Goal: Task Accomplishment & Management: Manage account settings

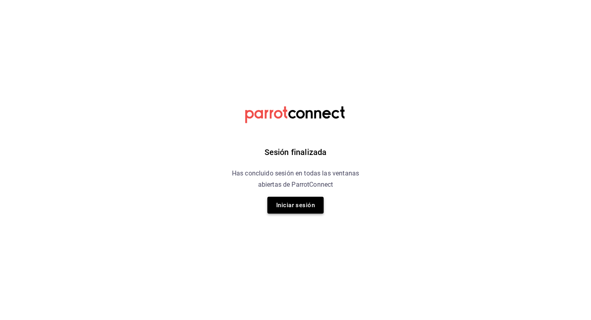
click at [284, 204] on button "Iniciar sesión" at bounding box center [295, 205] width 56 height 17
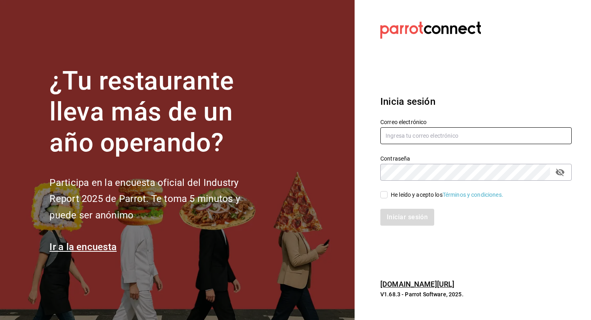
click at [426, 137] on input "text" at bounding box center [475, 135] width 191 height 17
type input "R"
type input "romom3933@gmail.com"
click at [384, 191] on input "He leído y acepto los Términos y condiciones." at bounding box center [383, 194] width 7 height 7
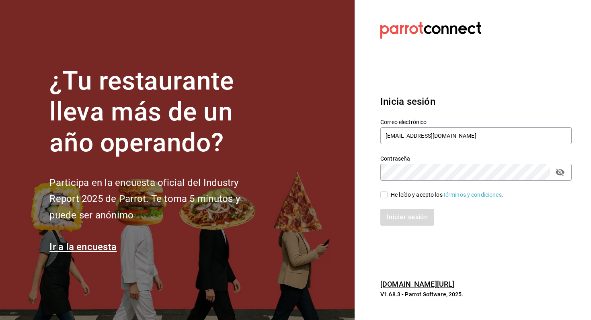
checkbox input "true"
click at [392, 217] on button "Iniciar sesión" at bounding box center [407, 217] width 55 height 17
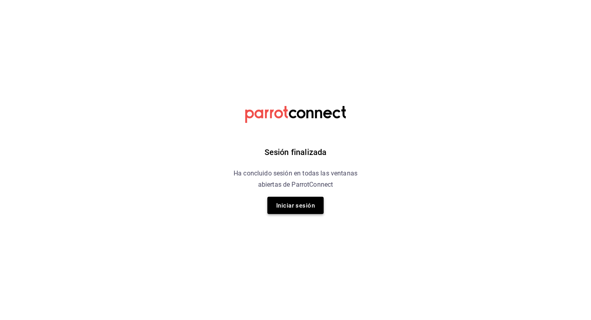
click at [305, 203] on font "Iniciar sesión" at bounding box center [295, 205] width 39 height 7
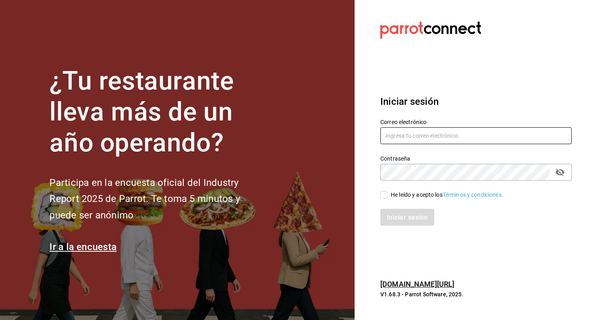
click at [413, 142] on input "text" at bounding box center [475, 135] width 191 height 17
type input "romom3933@gmail.com"
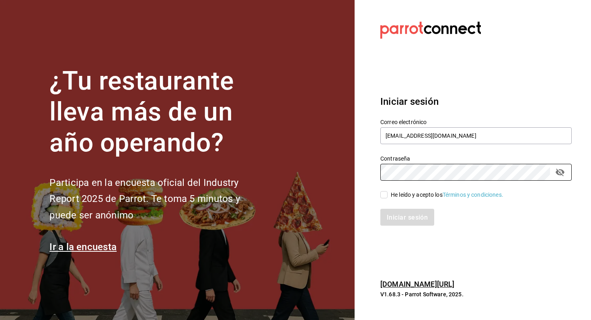
click at [382, 194] on input "He leído y acepto los Términos y condiciones." at bounding box center [383, 194] width 7 height 7
checkbox input "true"
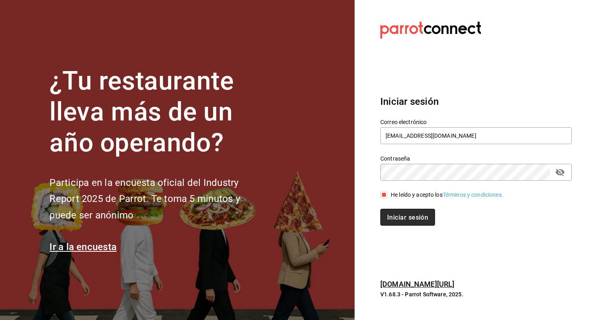
click at [388, 211] on button "Iniciar sesión" at bounding box center [407, 217] width 55 height 17
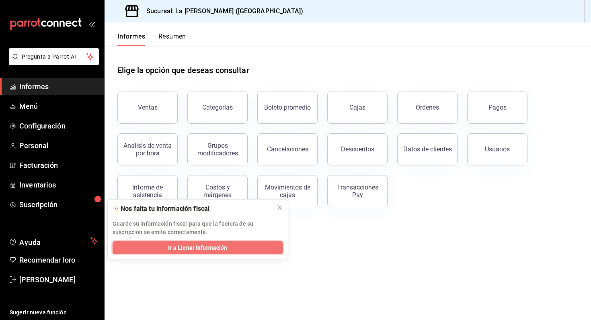
click at [251, 249] on button "Ir a Llenar Información" at bounding box center [197, 247] width 170 height 13
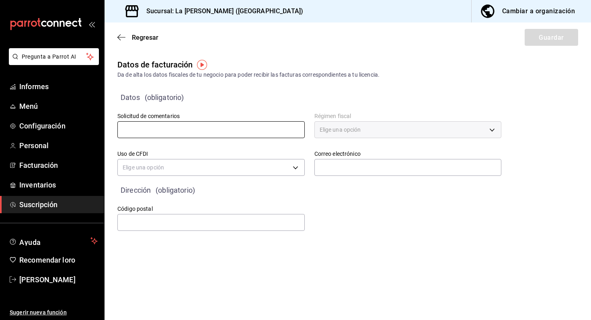
click at [260, 125] on input "text" at bounding box center [210, 129] width 187 height 17
click at [339, 131] on font "Elige una opción" at bounding box center [339, 130] width 41 height 6
click at [243, 165] on body "Pregunta a Parrot AI Informes Menú Configuración Personal Facturación Inventari…" at bounding box center [295, 160] width 591 height 320
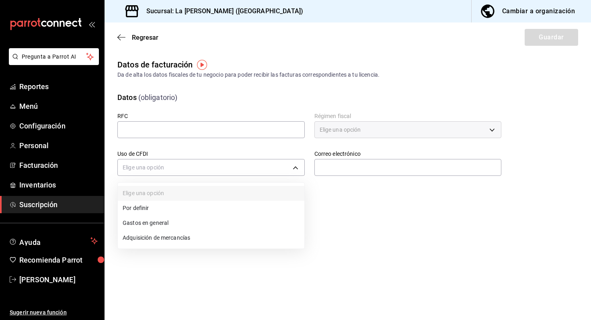
click at [259, 135] on div at bounding box center [295, 160] width 591 height 320
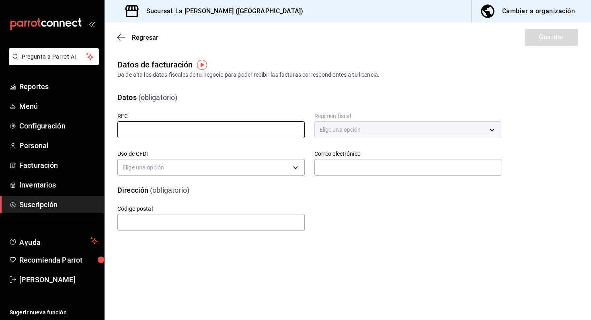
click at [258, 134] on input "text" at bounding box center [210, 129] width 187 height 17
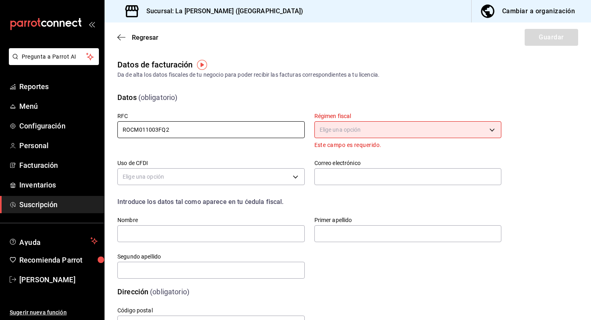
type input "ROCM011003FQ2"
click at [333, 126] on body "Pregunta a Parrot AI Reportes Menú Configuración Personal Facturación Inventari…" at bounding box center [295, 160] width 591 height 320
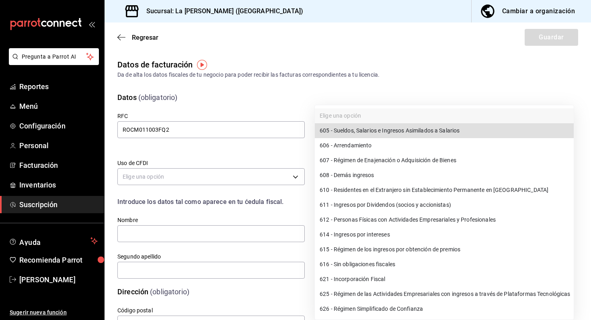
click at [403, 217] on li "612 - Personas Físicas con Actividades Empresariales y Profesionales" at bounding box center [444, 220] width 259 height 15
type input "612"
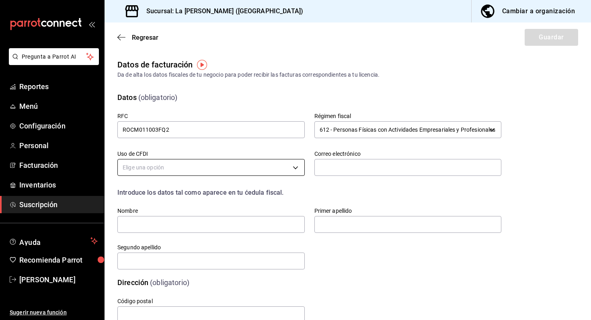
click at [277, 166] on body "Pregunta a Parrot AI Reportes Menú Configuración Personal Facturación Inventari…" at bounding box center [295, 160] width 591 height 320
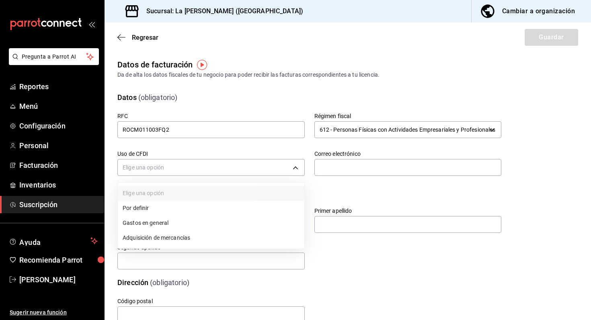
click at [261, 221] on li "Gastos en general" at bounding box center [211, 223] width 186 height 15
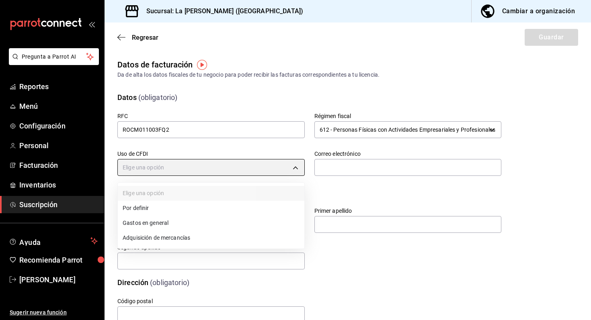
type input "G03"
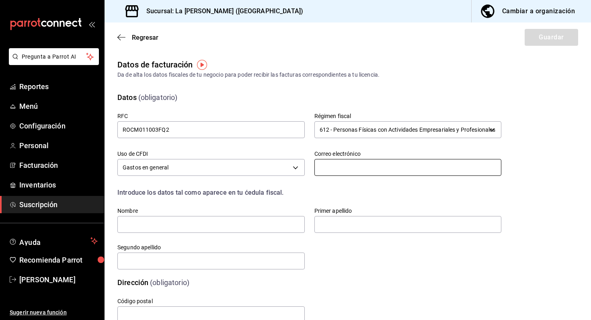
click at [333, 170] on input "text" at bounding box center [407, 167] width 187 height 17
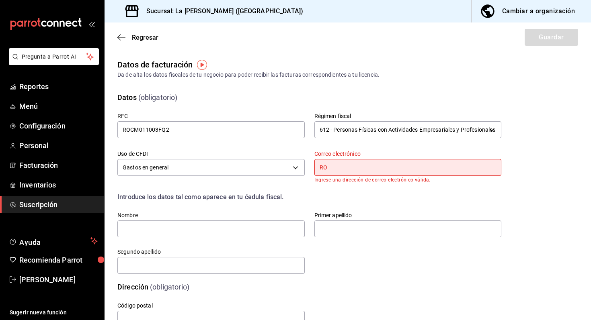
type input "R"
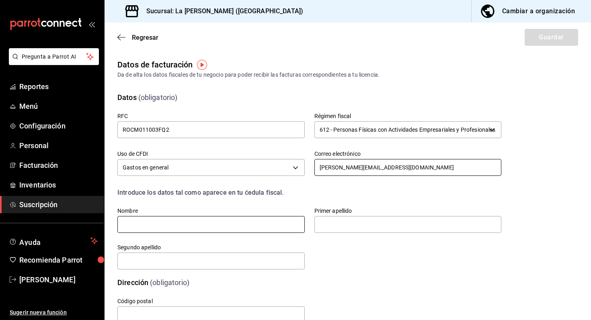
type input "romom@gmail.com"
click at [247, 231] on input "text" at bounding box center [210, 224] width 187 height 17
drag, startPoint x: 247, startPoint y: 227, endPoint x: 170, endPoint y: 223, distance: 77.2
click at [170, 223] on input "MARCO ANTONIO ROMO CARMONA" at bounding box center [210, 224] width 187 height 17
type input "MARCO ANTONIO"
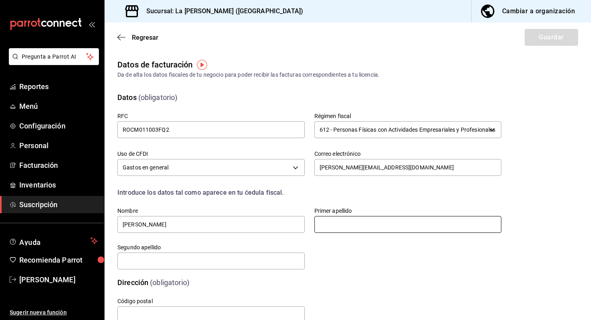
click at [354, 223] on input "text" at bounding box center [407, 224] width 187 height 17
type input "ROMO"
click at [272, 266] on input "text" at bounding box center [210, 261] width 187 height 17
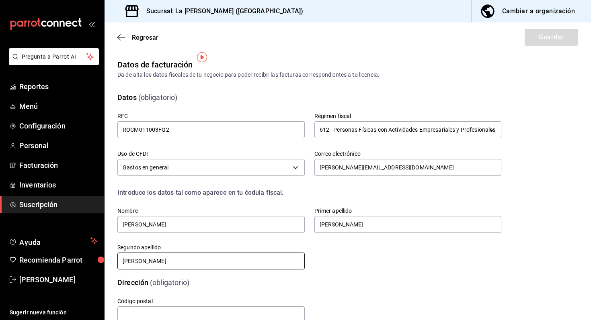
scroll to position [24, 0]
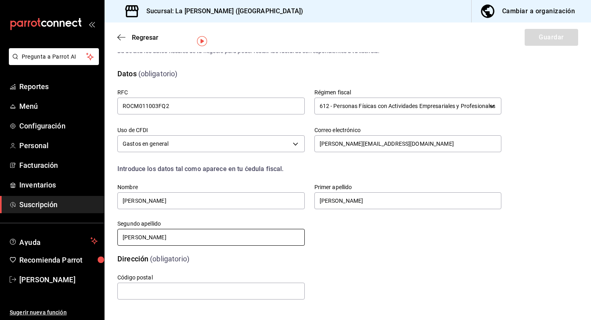
type input "CARMONA"
click at [344, 248] on div "Dirección (obligatorio)" at bounding box center [304, 254] width 393 height 20
click at [190, 289] on input "text" at bounding box center [210, 291] width 187 height 17
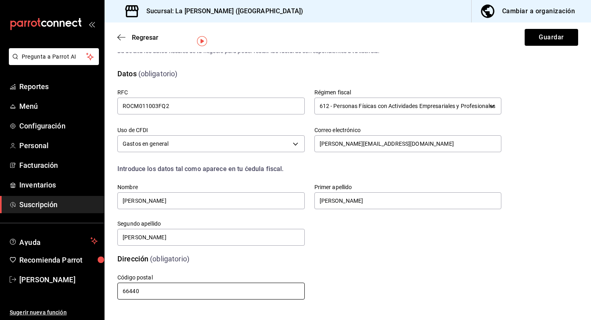
type input "66440"
click at [403, 266] on div "Código postal 66440" at bounding box center [299, 278] width 403 height 46
click at [540, 39] on button "Guardar" at bounding box center [550, 37] width 53 height 17
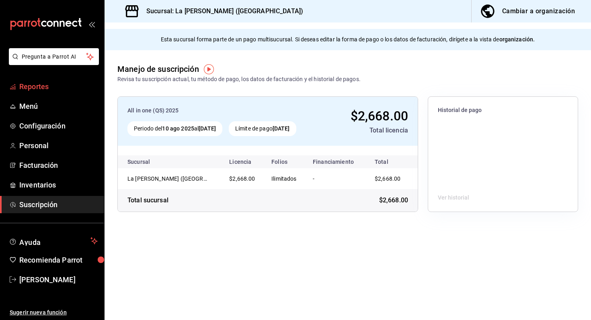
click at [45, 90] on span "Reportes" at bounding box center [58, 86] width 78 height 11
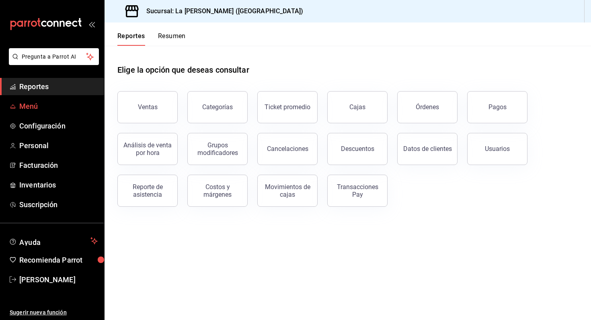
click at [36, 106] on span "Menú" at bounding box center [58, 106] width 78 height 11
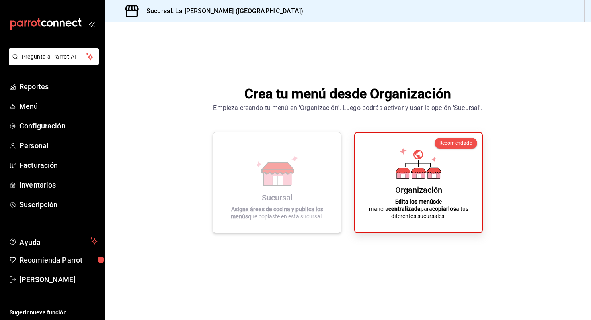
click at [317, 181] on div "Sucursal Asigna áreas de cocina y publica los menús que copiaste en esta sucurs…" at bounding box center [277, 183] width 108 height 88
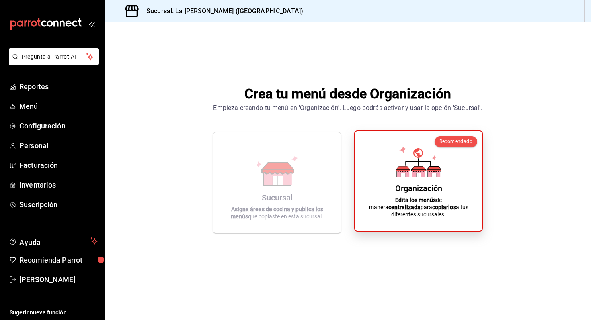
click at [383, 165] on div "Organización Edita los menús de manera centralizada para copiarlos a tus difere…" at bounding box center [418, 181] width 108 height 87
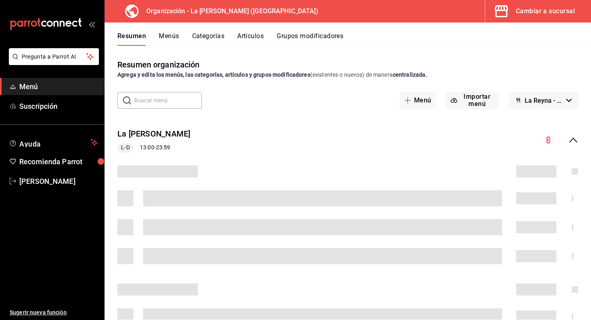
click at [561, 100] on span "La Reyna - Borrador" at bounding box center [543, 101] width 38 height 8
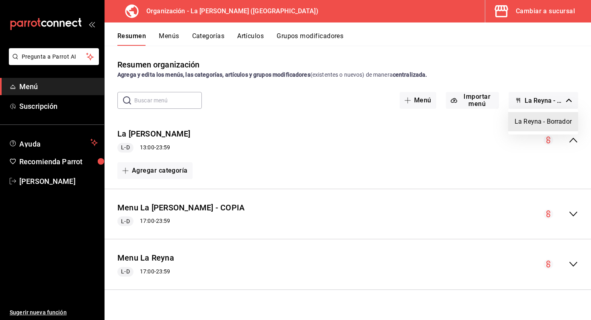
click at [544, 126] on li "La Reyna - Borrador" at bounding box center [543, 121] width 70 height 19
click at [477, 101] on button "Importar menú" at bounding box center [472, 100] width 53 height 17
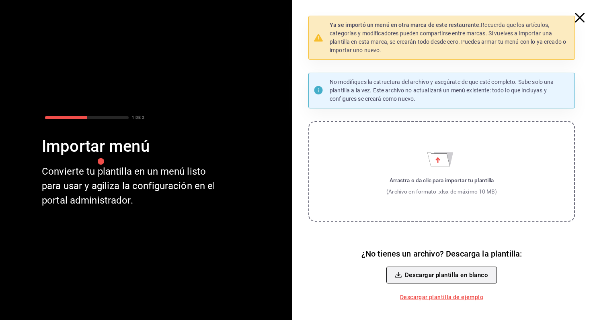
click at [468, 275] on button "Descargar plantilla en blanco" at bounding box center [441, 275] width 110 height 17
click at [576, 13] on icon "button" at bounding box center [579, 18] width 10 height 10
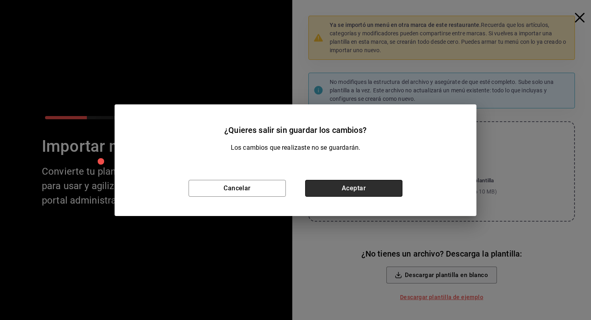
click at [331, 194] on button "Aceptar" at bounding box center [353, 188] width 97 height 17
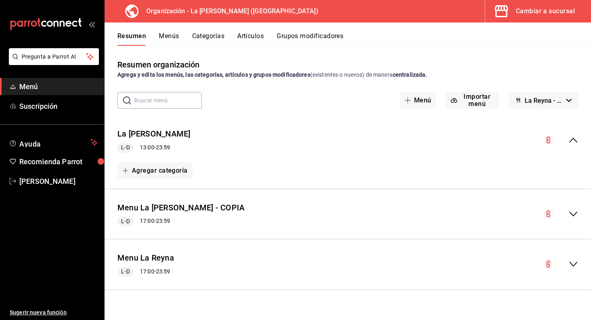
click at [566, 265] on div "collapse-menu-row" at bounding box center [560, 265] width 35 height 10
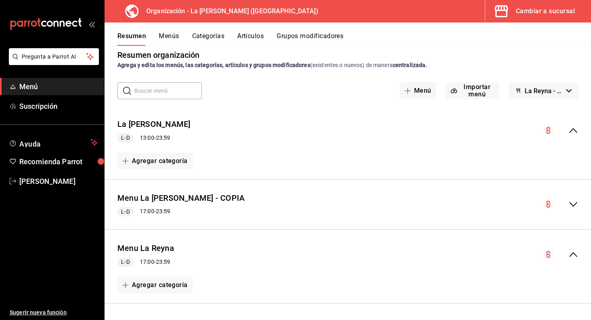
click at [551, 252] on circle "collapse-menu-row" at bounding box center [548, 255] width 10 height 10
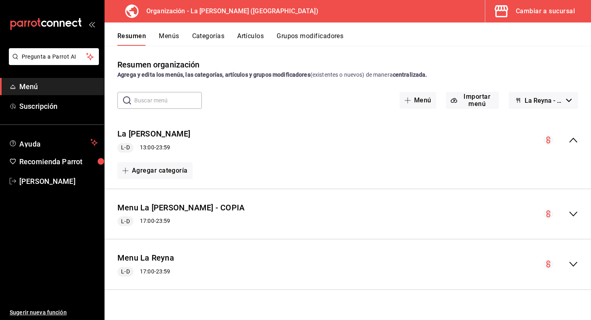
scroll to position [0, 0]
click at [546, 264] on circle "collapse-menu-row" at bounding box center [548, 265] width 10 height 10
click at [572, 264] on icon "collapse-menu-row" at bounding box center [573, 265] width 10 height 10
click at [176, 36] on button "Menús" at bounding box center [169, 39] width 20 height 14
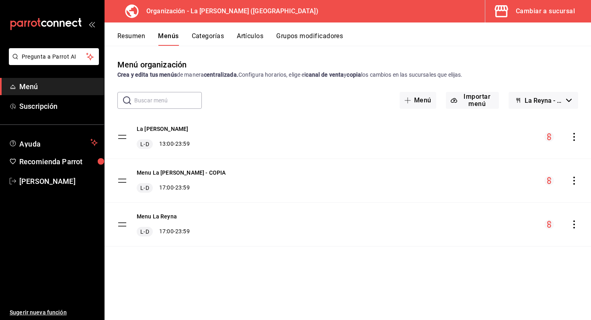
click at [574, 227] on icon "actions" at bounding box center [574, 225] width 8 height 8
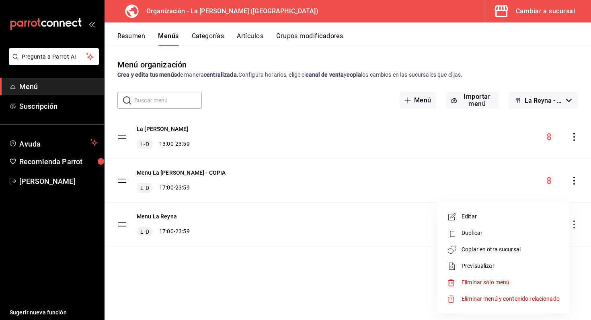
click at [532, 219] on span "Editar" at bounding box center [510, 217] width 98 height 8
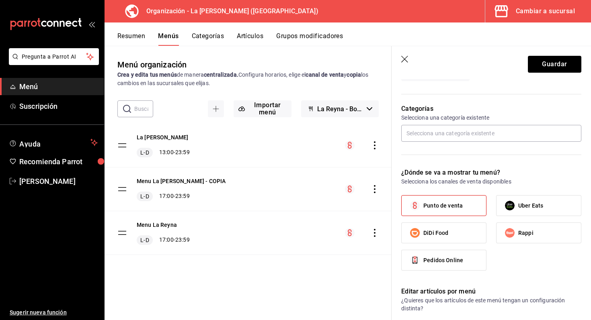
scroll to position [219, 0]
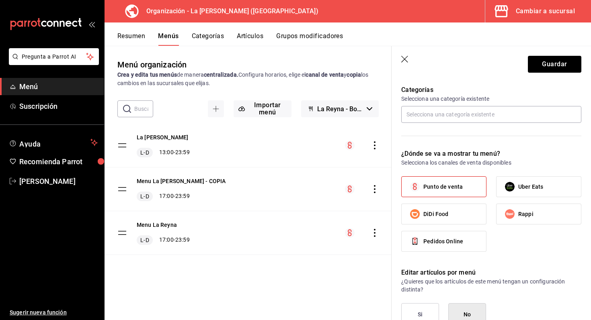
click at [447, 188] on span "Punto de venta" at bounding box center [442, 187] width 39 height 8
click at [423, 188] on input "Punto de venta" at bounding box center [414, 186] width 17 height 17
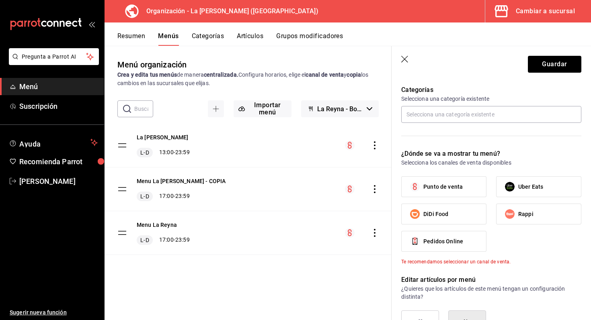
click at [447, 188] on span "Punto de venta" at bounding box center [442, 187] width 39 height 8
click at [423, 188] on input "Punto de venta" at bounding box center [414, 186] width 17 height 17
checkbox input "true"
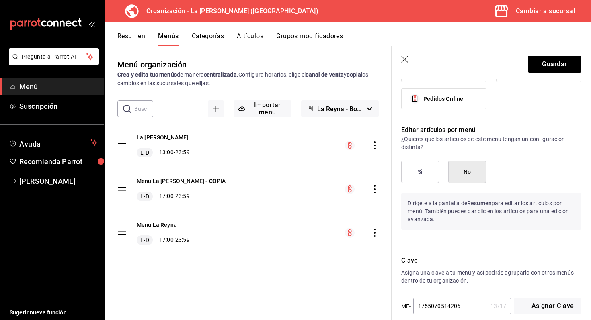
scroll to position [372, 0]
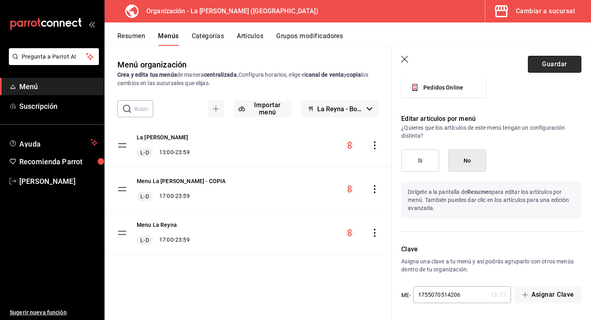
click at [545, 62] on button "Guardar" at bounding box center [553, 64] width 53 height 17
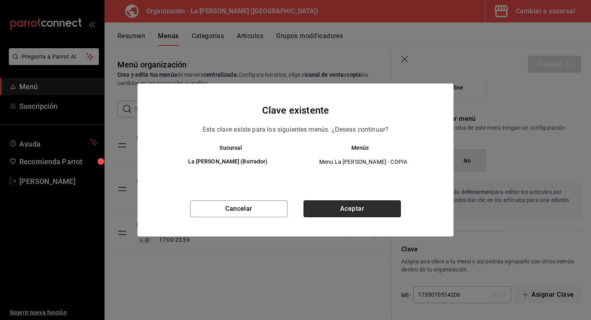
click at [333, 207] on button "Aceptar" at bounding box center [351, 208] width 97 height 17
checkbox input "false"
type input "1756082974280"
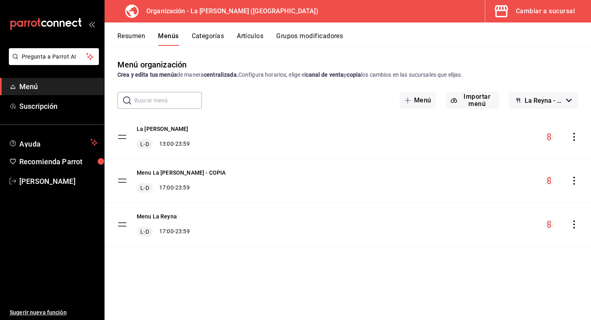
click at [219, 41] on button "Categorías" at bounding box center [208, 39] width 33 height 14
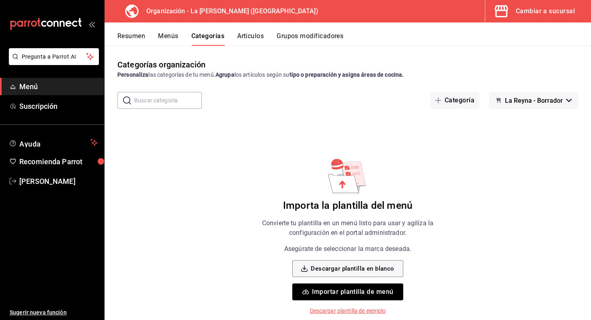
click at [252, 36] on button "Artículos" at bounding box center [250, 39] width 27 height 14
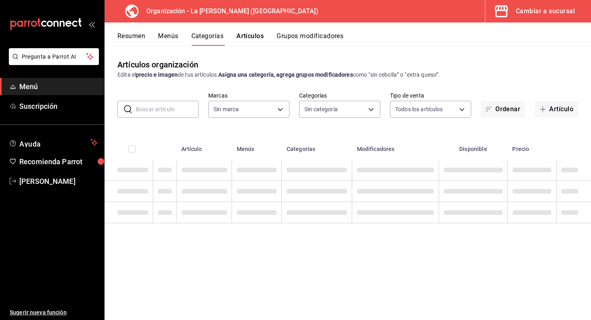
type input "21e8f741-d7e9-4a52-ba38-779e4aaec189"
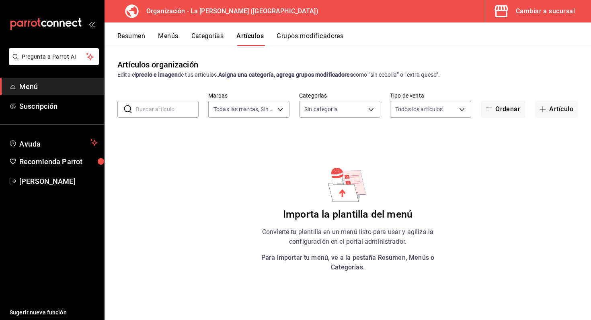
click at [207, 37] on button "Categorías" at bounding box center [207, 39] width 33 height 14
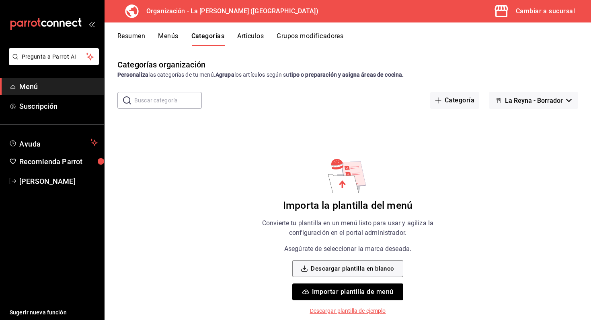
click at [173, 38] on button "Menús" at bounding box center [168, 39] width 20 height 14
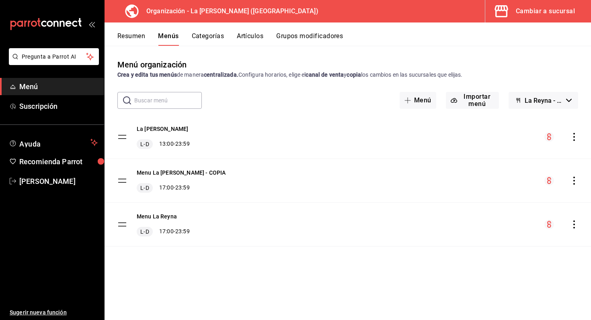
click at [204, 145] on div "La reyna L-D 13:00 - 23:59" at bounding box center [347, 136] width 486 height 43
click at [120, 136] on tbody "La [PERSON_NAME] L-D 13:00 - 23:59 Menu La [PERSON_NAME] - COPIA L-D 17:00 - 23…" at bounding box center [347, 180] width 486 height 131
click at [576, 133] on icon "actions" at bounding box center [574, 137] width 8 height 8
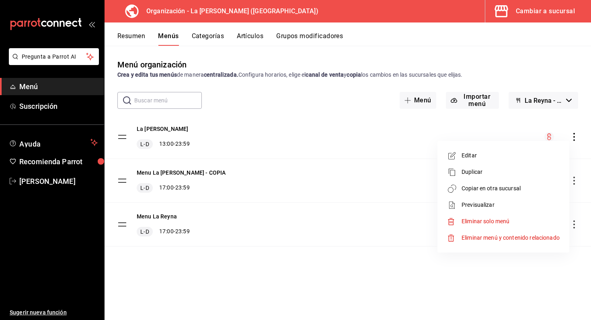
click at [477, 160] on li "Editar" at bounding box center [502, 155] width 125 height 16
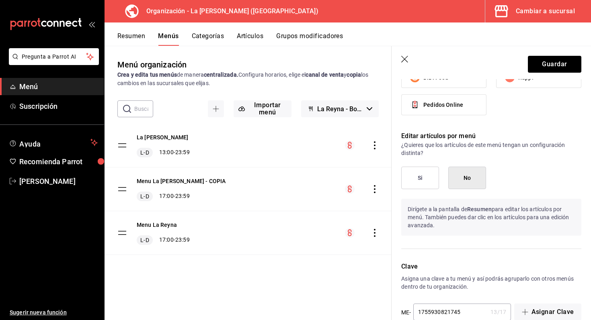
scroll to position [372, 0]
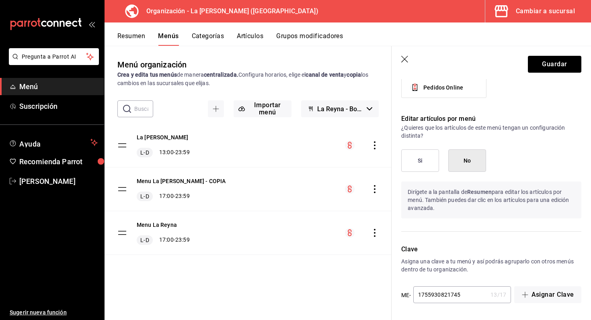
click at [407, 61] on icon "button" at bounding box center [405, 60] width 8 height 8
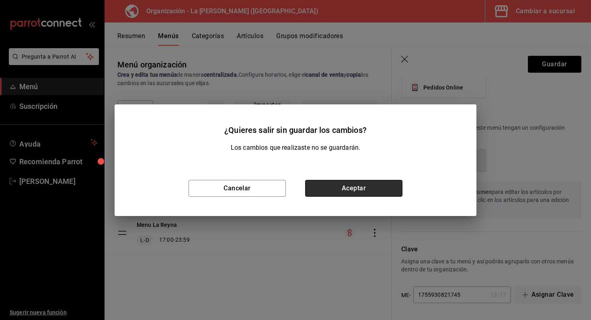
click at [358, 193] on button "Aceptar" at bounding box center [353, 188] width 97 height 17
checkbox input "false"
type input "1756082997985"
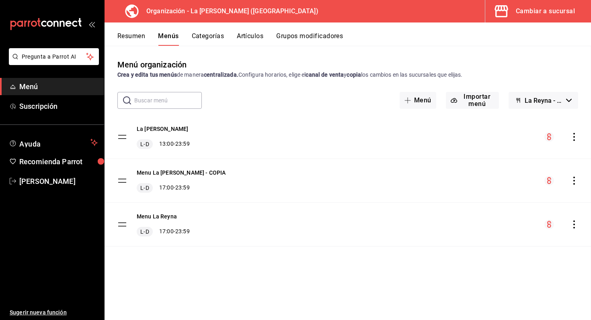
checkbox input "false"
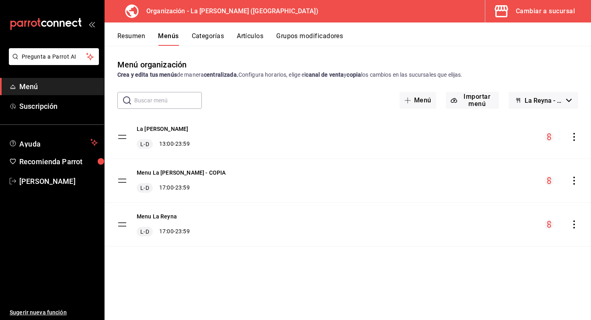
checkbox input "false"
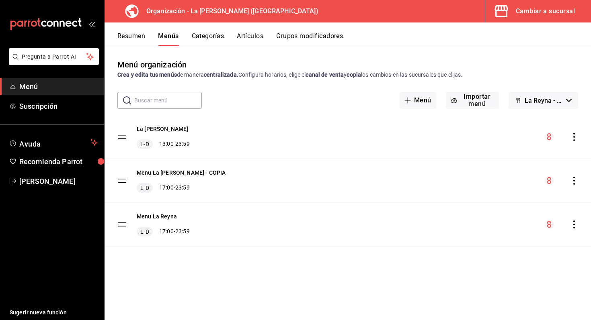
click at [219, 34] on button "Categorías" at bounding box center [208, 39] width 33 height 14
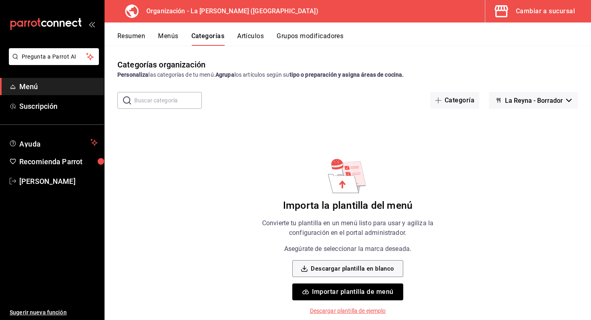
click at [175, 37] on button "Menús" at bounding box center [168, 39] width 20 height 14
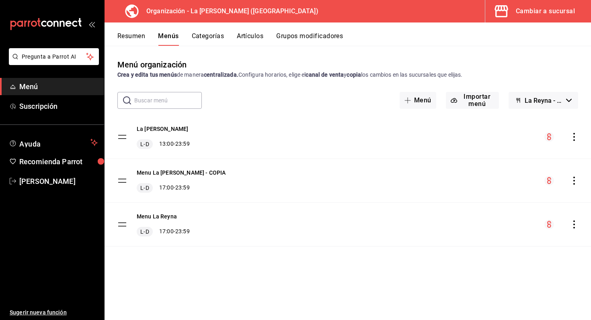
click at [128, 41] on button "Resumen" at bounding box center [131, 39] width 28 height 14
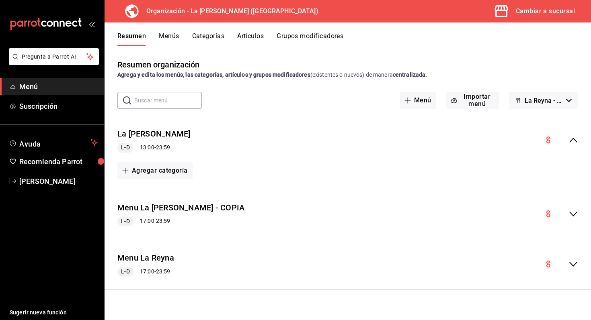
click at [174, 35] on button "Menús" at bounding box center [169, 39] width 20 height 14
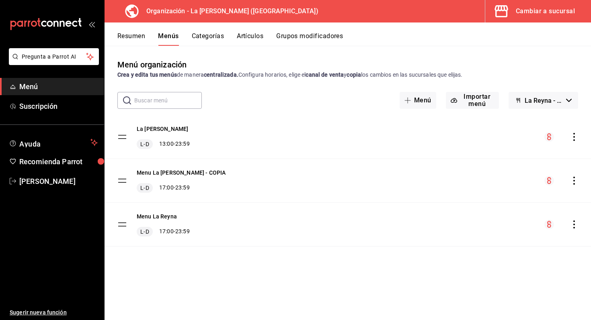
click at [570, 221] on icon "actions" at bounding box center [574, 225] width 8 height 8
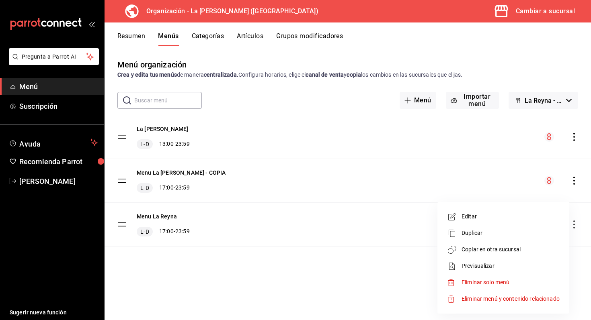
click at [535, 98] on div at bounding box center [295, 160] width 591 height 320
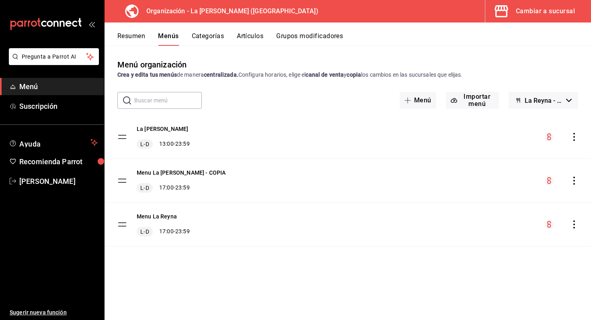
click at [535, 98] on body "Pregunta a Parrot AI Menú Suscripción Ayuda Recomienda Parrot Marco Romo Sugeri…" at bounding box center [295, 160] width 591 height 320
click at [535, 98] on span "La Reyna - Borrador" at bounding box center [543, 101] width 38 height 8
click at [538, 123] on li "La Reyna - Borrador" at bounding box center [543, 121] width 70 height 19
click at [89, 148] on button "Ayuda" at bounding box center [52, 143] width 104 height 16
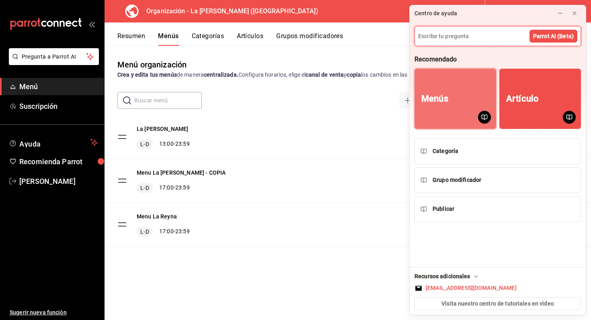
click at [455, 98] on button "Menús" at bounding box center [455, 99] width 82 height 60
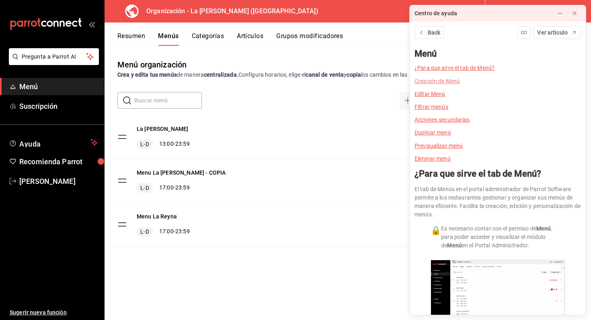
click at [449, 83] on link "Creación de Menú" at bounding box center [436, 81] width 45 height 6
click at [444, 83] on link "Creación de Menú" at bounding box center [436, 81] width 45 height 6
click at [444, 83] on div "Back Ver articulo Menú ¿Para que sirve el tab de Menú? Creación de Menú Editar …" at bounding box center [497, 168] width 176 height 294
click at [444, 83] on link "Creación de Menú" at bounding box center [436, 81] width 45 height 6
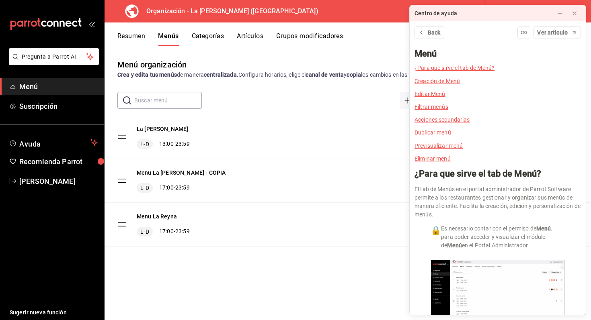
click at [444, 83] on link "Creación de Menú" at bounding box center [436, 81] width 45 height 6
click at [441, 143] on link "Previsualizar menú" at bounding box center [438, 146] width 48 height 6
click at [435, 31] on span "Back" at bounding box center [433, 33] width 13 height 8
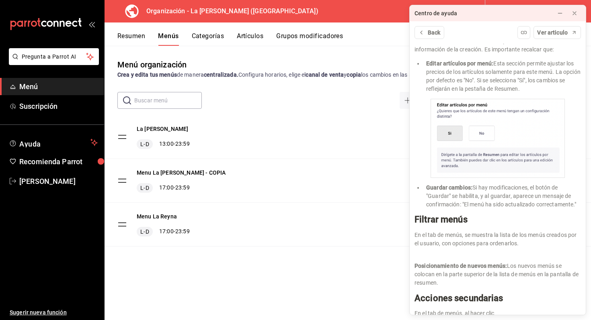
scroll to position [948, 0]
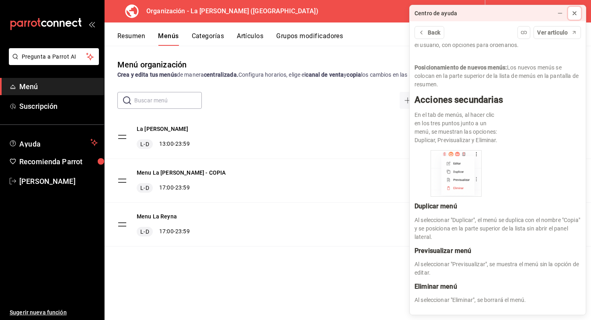
click at [576, 11] on icon at bounding box center [574, 13] width 6 height 6
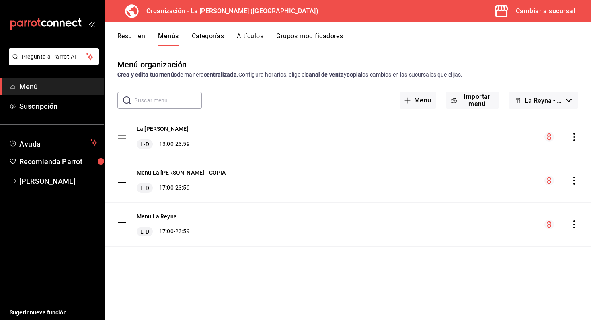
click at [294, 39] on button "Grupos modificadores" at bounding box center [309, 39] width 67 height 14
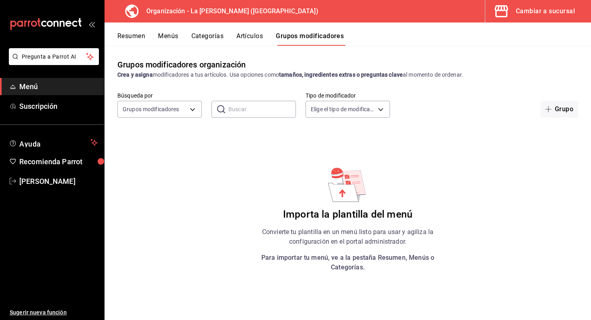
click at [216, 12] on h3 "Organización - La [PERSON_NAME] ([GEOGRAPHIC_DATA])" at bounding box center [229, 11] width 178 height 10
click at [92, 22] on icon "open_drawer_menu" at bounding box center [91, 24] width 6 height 6
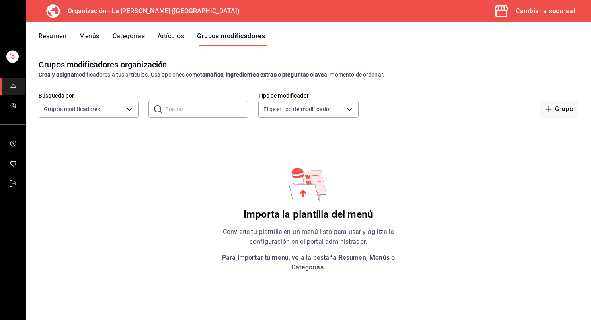
click at [4, 25] on div "mailbox folders" at bounding box center [12, 24] width 25 height 48
click at [10, 25] on icon "open drawer" at bounding box center [13, 24] width 6 height 6
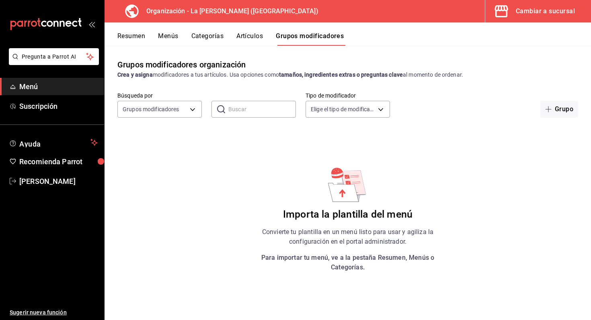
click at [10, 25] on icon "mailbox folders" at bounding box center [13, 24] width 6 height 9
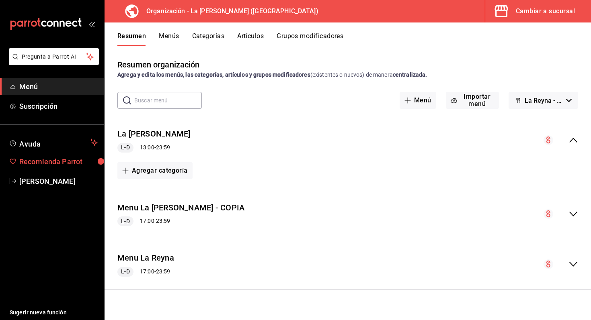
click at [71, 158] on span "Recomienda Parrot" at bounding box center [58, 161] width 78 height 11
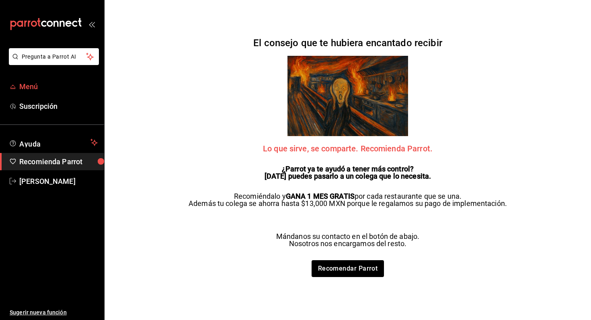
click at [31, 84] on span "Menú" at bounding box center [58, 86] width 78 height 11
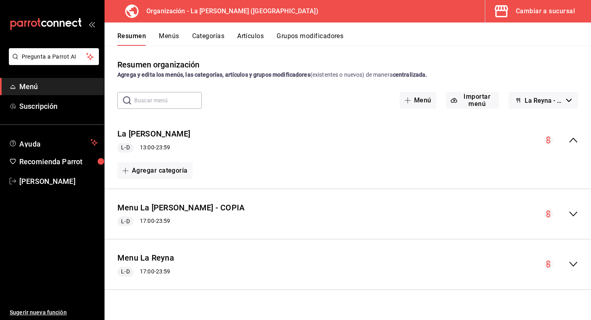
click at [165, 35] on button "Menús" at bounding box center [169, 39] width 20 height 14
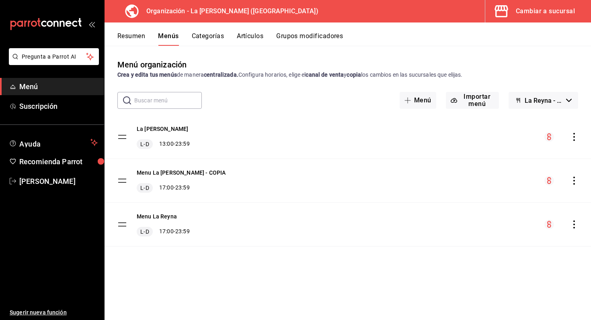
click at [244, 35] on button "Artículos" at bounding box center [250, 39] width 27 height 14
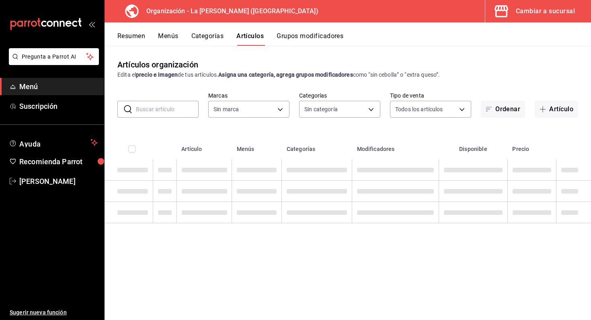
type input "21e8f741-d7e9-4a52-ba38-779e4aaec189"
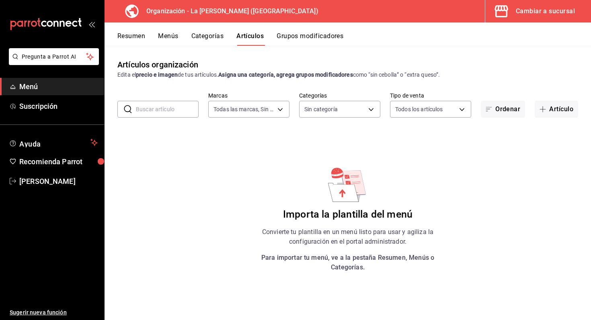
click at [302, 40] on button "Grupos modificadores" at bounding box center [309, 39] width 67 height 14
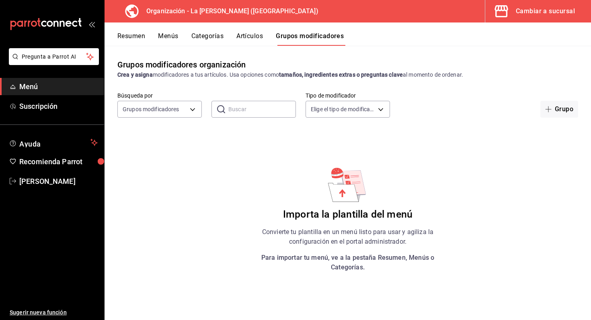
click at [93, 25] on icon "open_drawer_menu" at bounding box center [91, 24] width 6 height 6
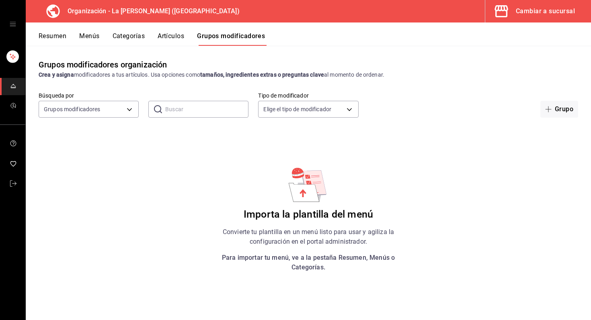
click at [12, 24] on icon "open drawer" at bounding box center [13, 24] width 6 height 6
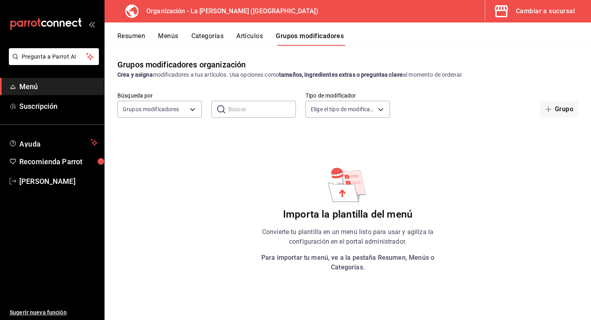
click at [12, 24] on icon "mailbox folders" at bounding box center [46, 24] width 72 height 12
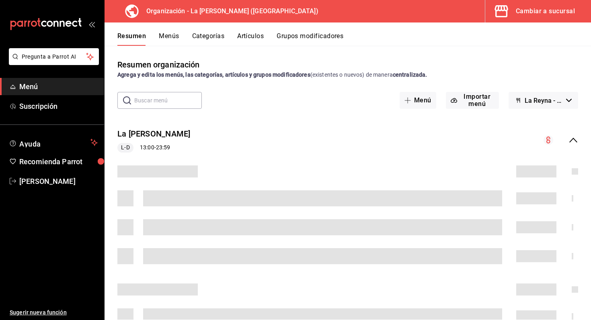
click at [88, 23] on div "mailbox folders" at bounding box center [52, 24] width 104 height 48
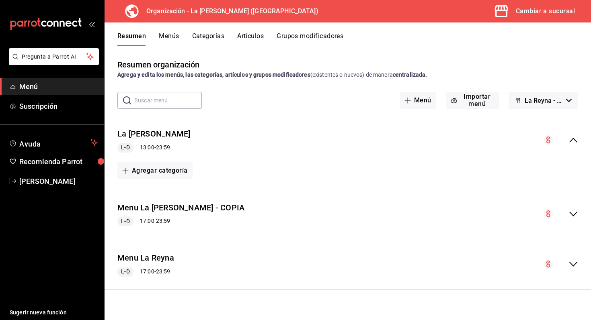
click at [92, 23] on icon "open_drawer_menu" at bounding box center [91, 24] width 6 height 6
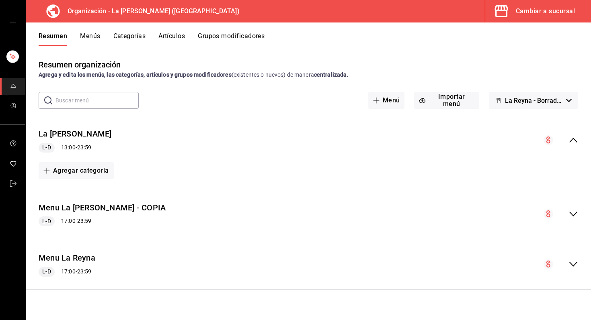
click at [129, 102] on input "text" at bounding box center [96, 100] width 83 height 16
click at [400, 102] on button "Menú" at bounding box center [386, 100] width 37 height 17
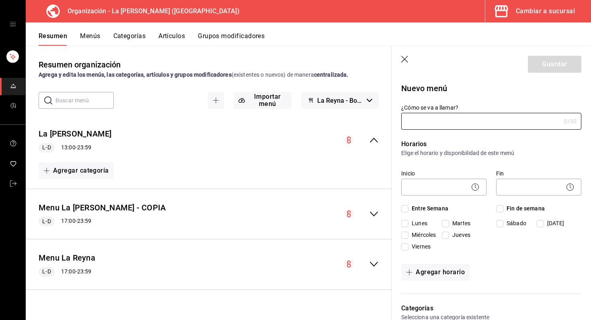
click at [404, 60] on icon "button" at bounding box center [405, 60] width 8 height 8
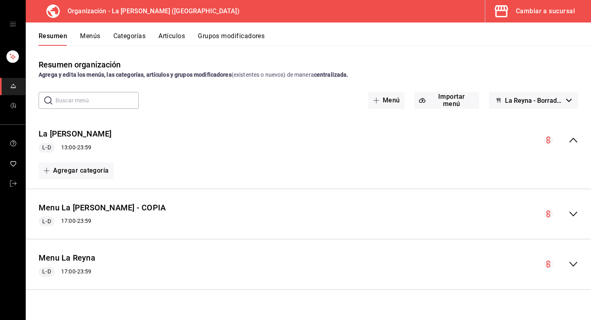
click at [82, 11] on h3 "Organización - La [PERSON_NAME] ([GEOGRAPHIC_DATA])" at bounding box center [150, 11] width 178 height 10
click at [523, 12] on div "Cambiar a sucursal" at bounding box center [544, 11] width 59 height 11
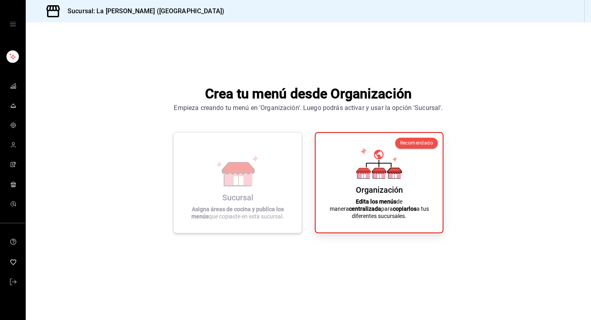
click at [246, 157] on icon at bounding box center [238, 170] width 46 height 31
click at [289, 170] on div "Sucursal Asigna áreas de cocina y publica los menús que copiaste en esta sucurs…" at bounding box center [237, 183] width 108 height 88
click at [15, 84] on icon "mailbox folders" at bounding box center [13, 86] width 6 height 6
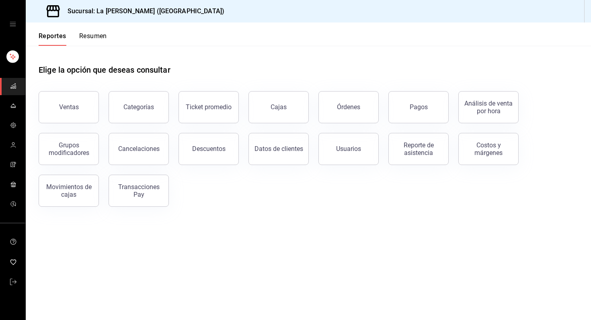
click at [14, 86] on rect "mailbox folders" at bounding box center [14, 87] width 1 height 3
click at [454, 200] on div "Ventas Categorías Ticket promedio Cajas Órdenes Pagos Análisis de venta por hor…" at bounding box center [303, 144] width 549 height 125
click at [87, 38] on button "Resumen" at bounding box center [93, 39] width 28 height 14
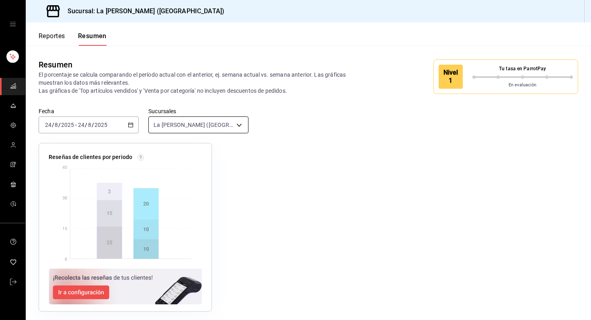
click at [150, 126] on body "Sucursal: La [PERSON_NAME] (NL) Reportes Resumen Resumen El porcentaje se calcu…" at bounding box center [295, 160] width 591 height 320
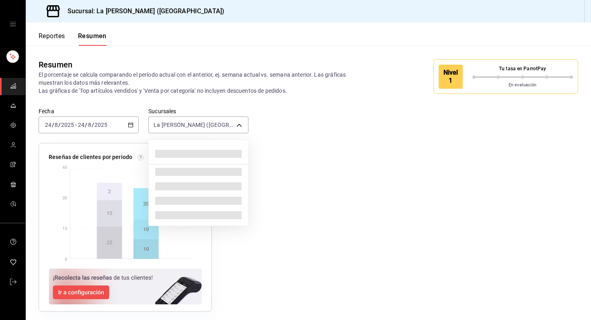
click at [246, 123] on div at bounding box center [295, 160] width 591 height 320
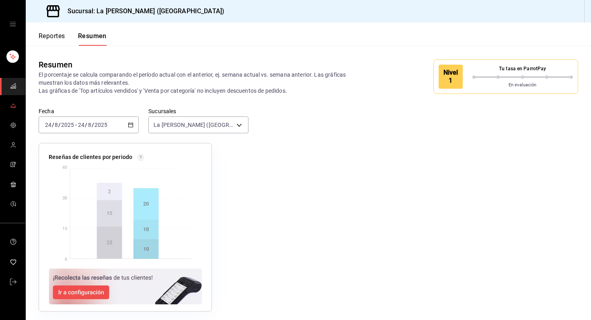
click at [15, 104] on icon "mailbox folders" at bounding box center [13, 105] width 6 height 6
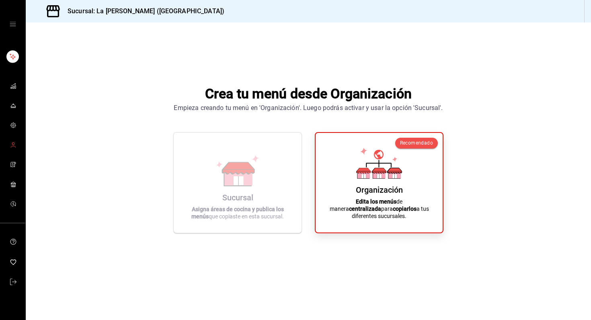
click at [12, 145] on icon "mailbox folders" at bounding box center [13, 145] width 6 height 6
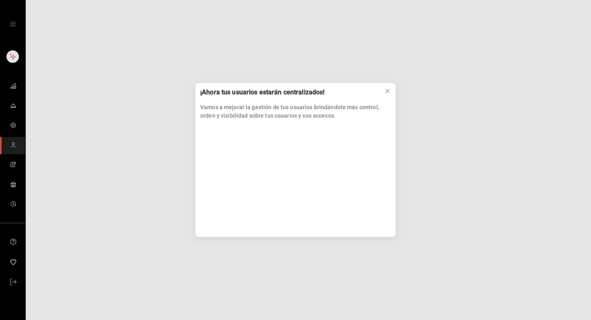
click at [16, 120] on div "¡Ahora tus usuarios estarán centralizados! Vamos a mejorar la gestión de tus us…" at bounding box center [295, 160] width 591 height 320
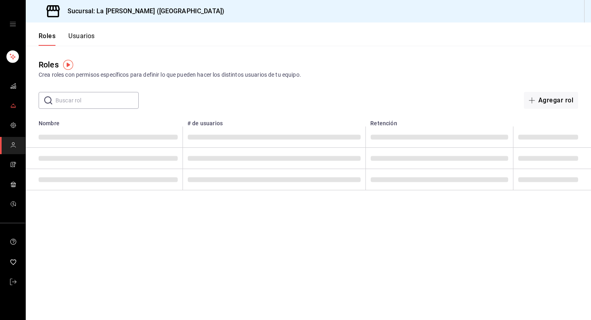
click at [14, 106] on icon "mailbox folders" at bounding box center [13, 105] width 6 height 6
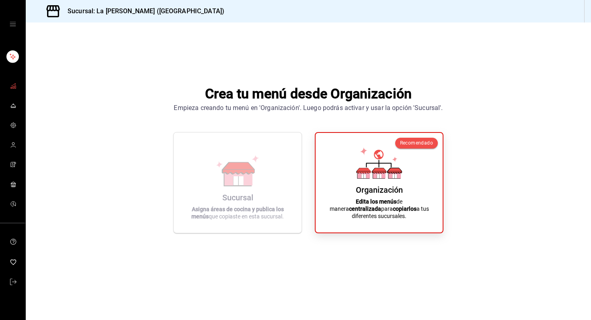
click at [10, 84] on icon "mailbox folders" at bounding box center [13, 86] width 6 height 6
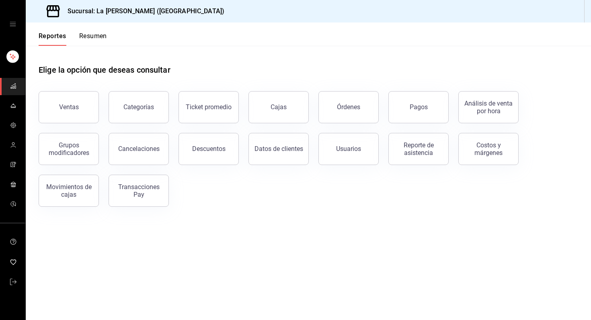
click at [13, 23] on icon "open drawer" at bounding box center [13, 24] width 6 height 6
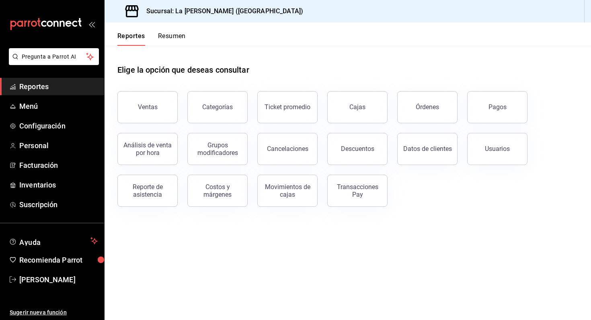
click at [33, 88] on span "Reportes" at bounding box center [58, 86] width 78 height 11
click at [487, 110] on button "Pagos" at bounding box center [497, 107] width 60 height 32
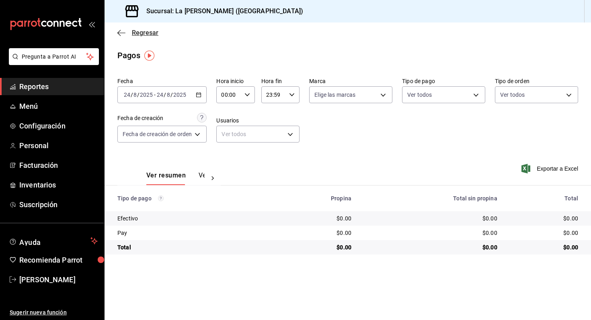
click at [123, 29] on icon "button" at bounding box center [121, 32] width 8 height 7
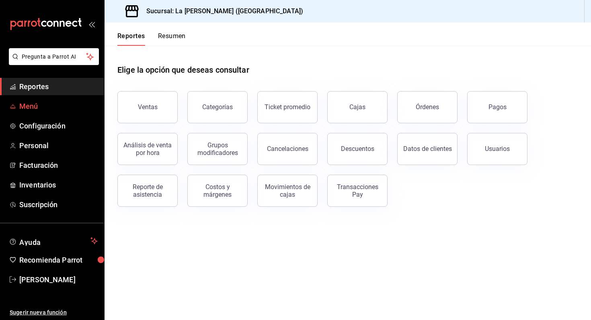
click at [35, 111] on span "Menú" at bounding box center [58, 106] width 78 height 11
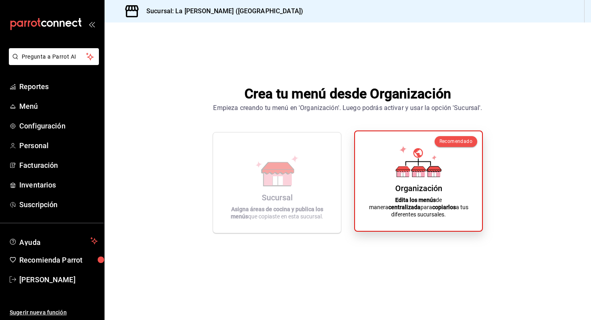
click at [404, 155] on icon at bounding box center [418, 161] width 46 height 31
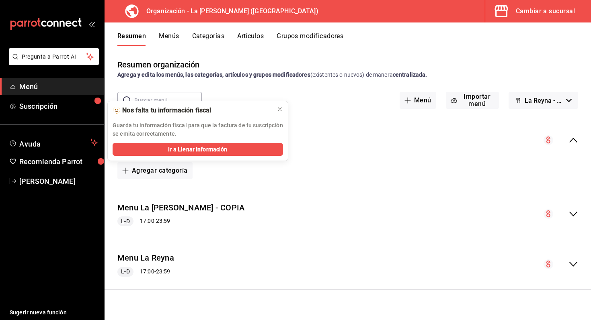
click at [573, 215] on icon "collapse-menu-row" at bounding box center [573, 214] width 8 height 5
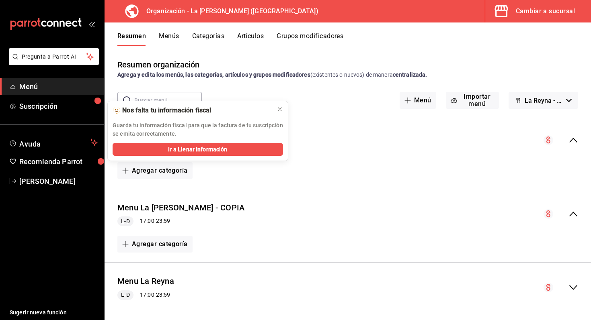
click at [573, 215] on icon "collapse-menu-row" at bounding box center [573, 214] width 10 height 10
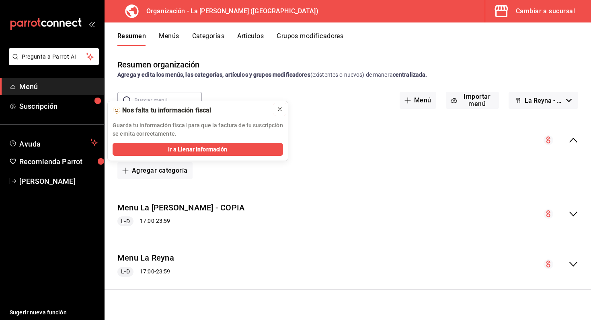
click at [278, 108] on icon at bounding box center [279, 109] width 3 height 3
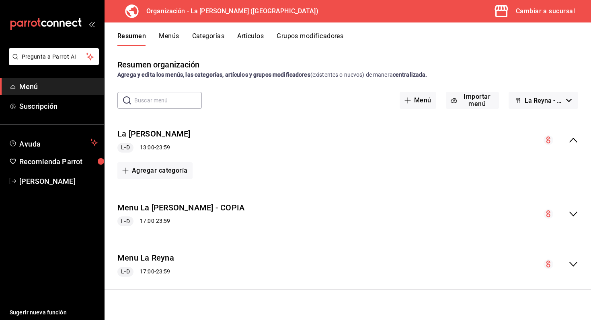
click at [159, 39] on button "Menús" at bounding box center [169, 39] width 20 height 14
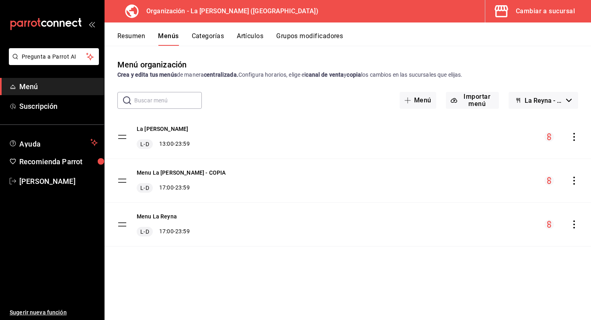
click at [576, 137] on icon "actions" at bounding box center [574, 137] width 8 height 8
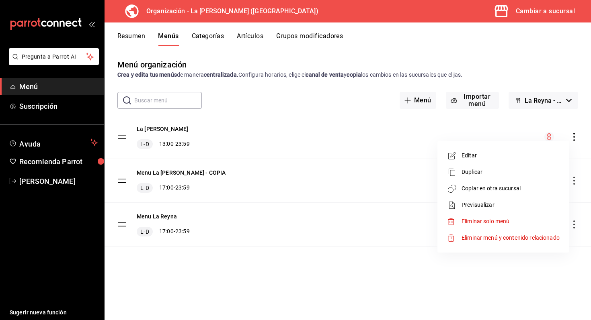
click at [344, 143] on div at bounding box center [295, 160] width 591 height 320
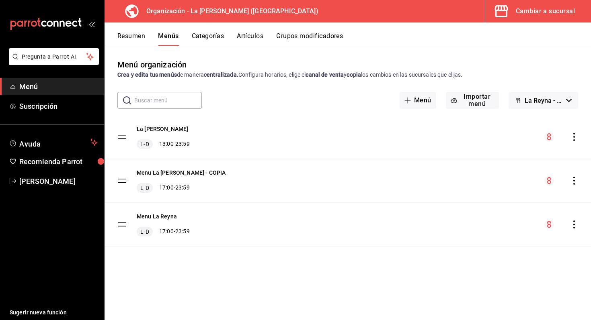
click at [124, 136] on tbody "La [PERSON_NAME] L-D 13:00 - 23:59 Menu La [PERSON_NAME] - COPIA L-D 17:00 - 23…" at bounding box center [347, 180] width 486 height 131
click at [140, 131] on button "La [PERSON_NAME]" at bounding box center [162, 129] width 51 height 8
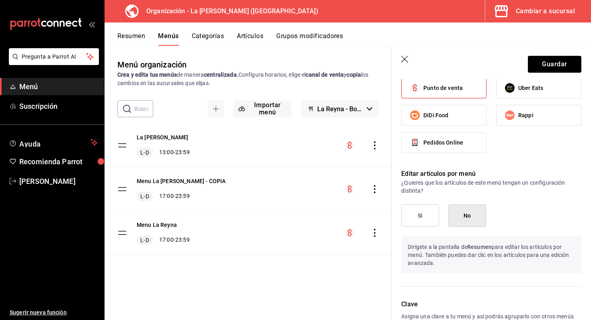
scroll to position [372, 0]
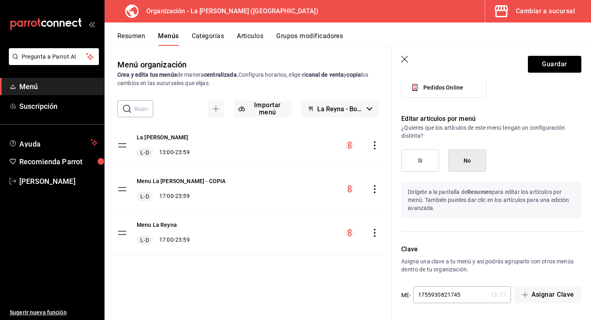
click at [403, 59] on icon "button" at bounding box center [405, 60] width 8 height 8
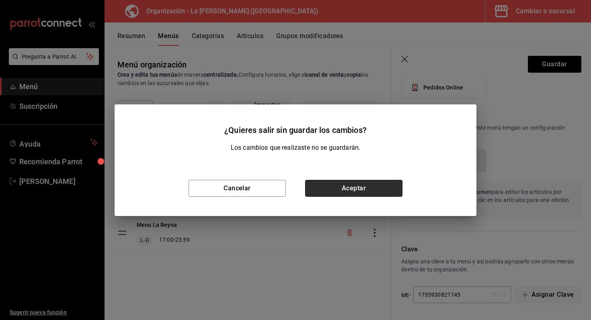
click at [365, 184] on button "Aceptar" at bounding box center [353, 188] width 97 height 17
checkbox input "false"
type input "1756083348669"
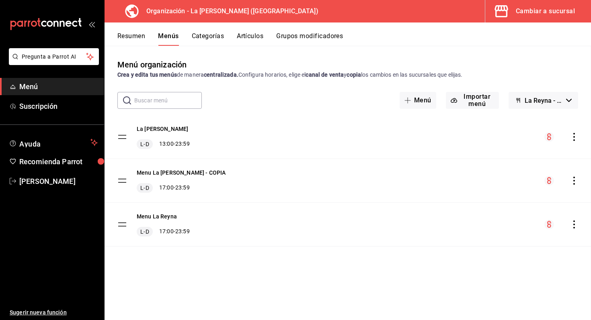
checkbox input "false"
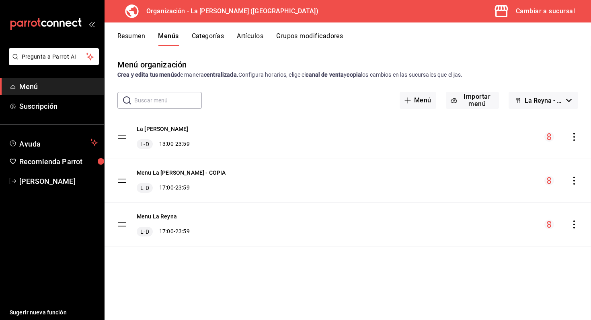
checkbox input "false"
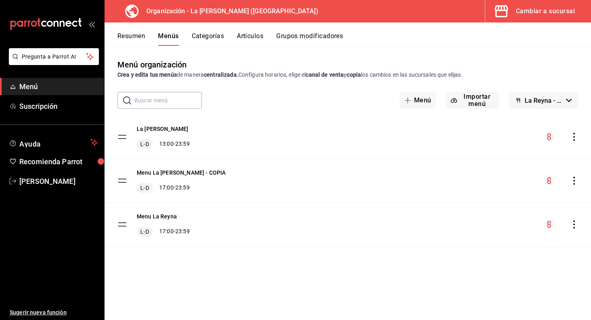
click at [572, 135] on icon "actions" at bounding box center [574, 137] width 8 height 8
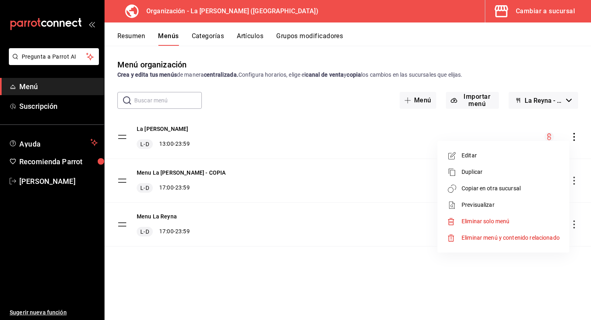
click at [200, 37] on div at bounding box center [295, 160] width 591 height 320
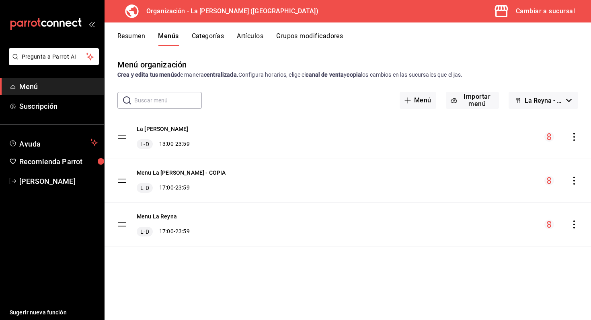
click at [199, 37] on button "Categorías" at bounding box center [208, 39] width 33 height 14
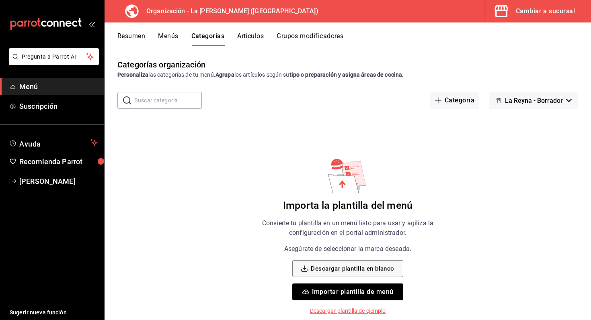
click at [171, 38] on button "Menús" at bounding box center [168, 39] width 20 height 14
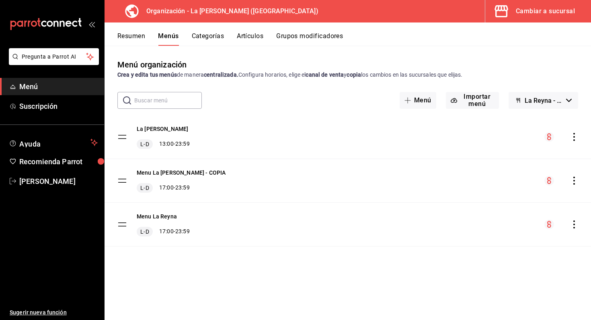
click at [572, 134] on icon "actions" at bounding box center [574, 137] width 8 height 8
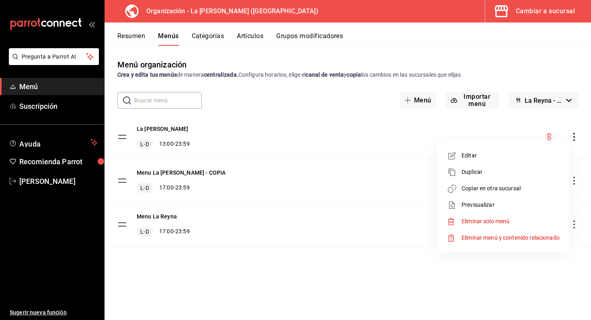
click at [497, 224] on span "Eliminar solo menú" at bounding box center [485, 221] width 48 height 6
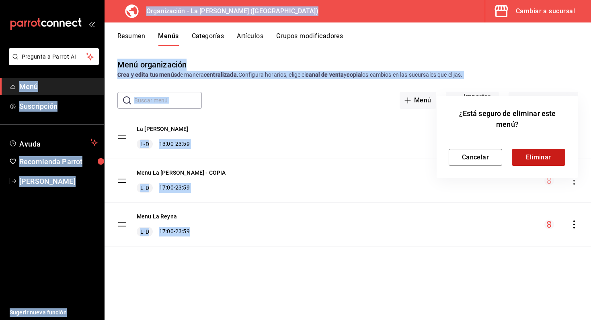
click at [541, 157] on button "Eliminar" at bounding box center [537, 157] width 53 height 17
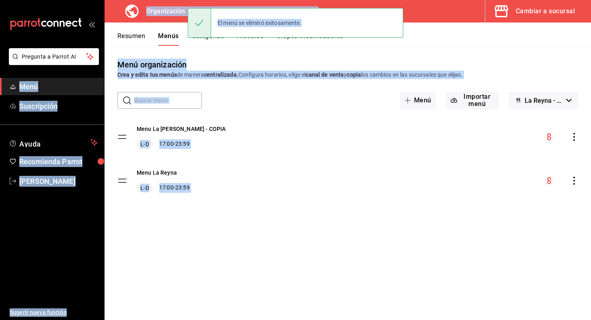
click at [574, 138] on icon "actions" at bounding box center [574, 137] width 8 height 8
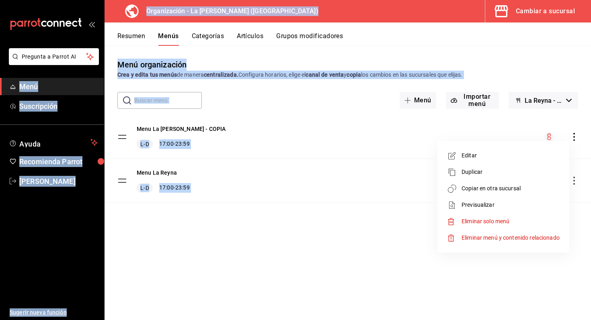
click at [531, 241] on span "Eliminar menú y contenido relacionado" at bounding box center [510, 238] width 98 height 8
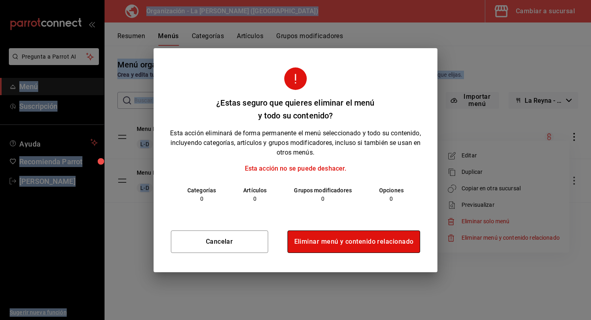
click at [305, 245] on button "Eliminar menú y contenido relacionado" at bounding box center [353, 242] width 133 height 22
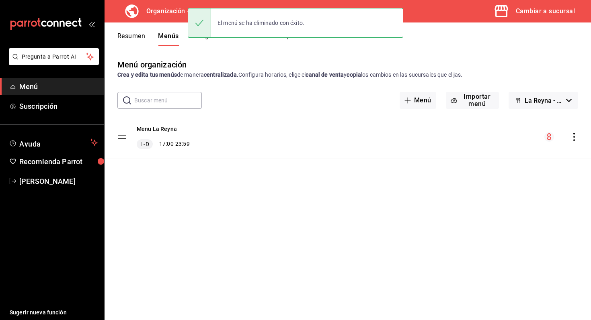
click at [292, 138] on div "Menu La [PERSON_NAME] L-D 17:00 - 23:59" at bounding box center [347, 136] width 486 height 43
click at [217, 69] on div "Menú organización Crea y edita tus menús de manera centralizada. Configura hora…" at bounding box center [347, 69] width 486 height 20
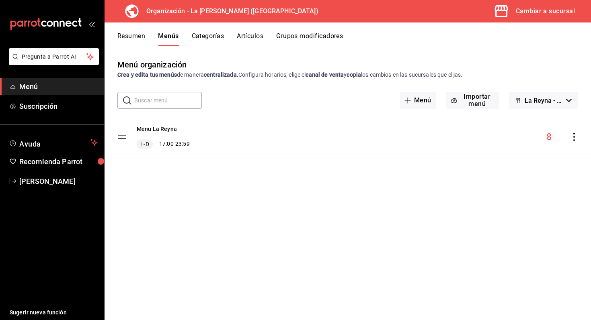
click at [206, 43] on button "Categorías" at bounding box center [208, 39] width 33 height 14
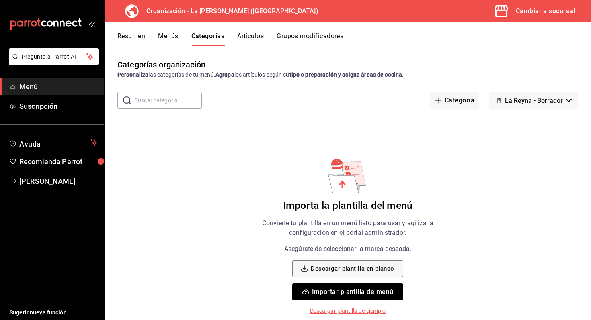
click at [537, 104] on span "La Reyna - Borrador" at bounding box center [534, 101] width 58 height 8
click at [450, 103] on div at bounding box center [295, 160] width 591 height 320
click at [450, 103] on button "Categoría" at bounding box center [454, 100] width 49 height 17
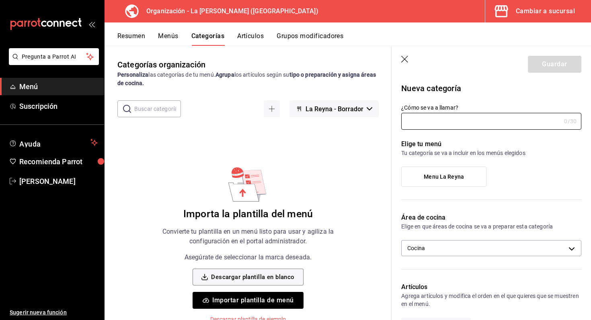
click at [458, 129] on input "¿Cómo se va a llamar?" at bounding box center [480, 121] width 159 height 16
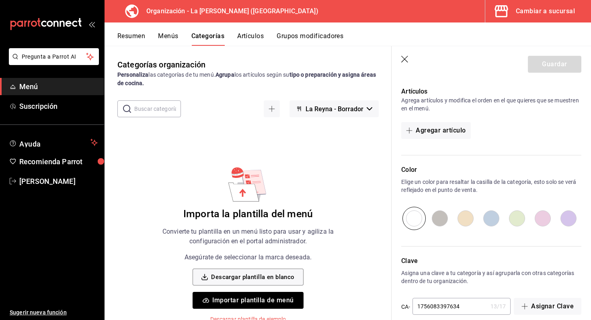
scroll to position [207, 0]
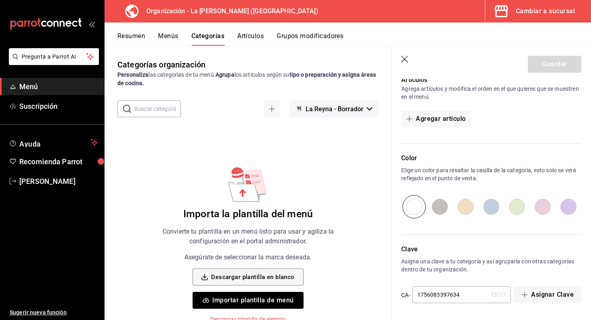
type input "Entradas"
click at [418, 208] on input "radio" at bounding box center [414, 206] width 26 height 23
click at [435, 204] on input "radio" at bounding box center [440, 206] width 26 height 23
radio input "true"
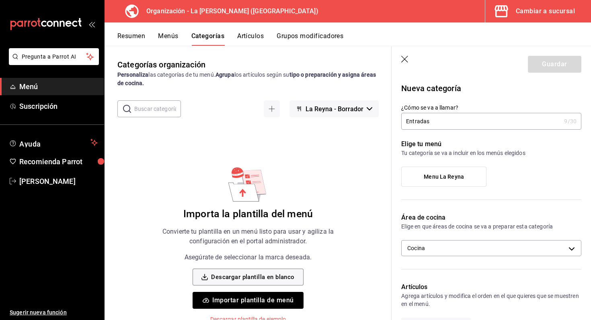
click at [459, 168] on label "Menu La Reyna" at bounding box center [443, 176] width 84 height 19
click at [0, 0] on input "Menu La Reyna" at bounding box center [0, 0] width 0 height 0
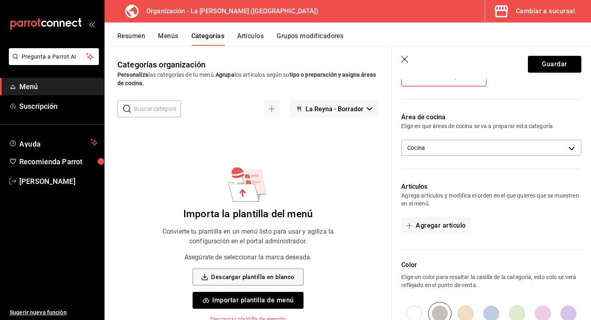
scroll to position [207, 0]
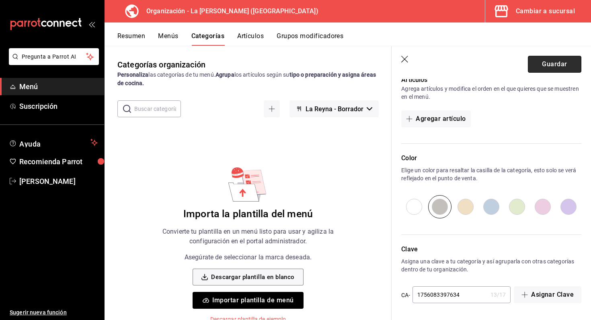
click at [552, 61] on button "Guardar" at bounding box center [553, 64] width 53 height 17
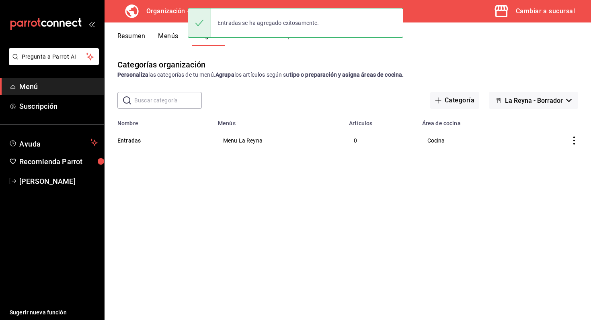
click at [294, 57] on div "Categorías organización Personaliza las categorías de tu menú. Agrupa los artíc…" at bounding box center [347, 183] width 486 height 274
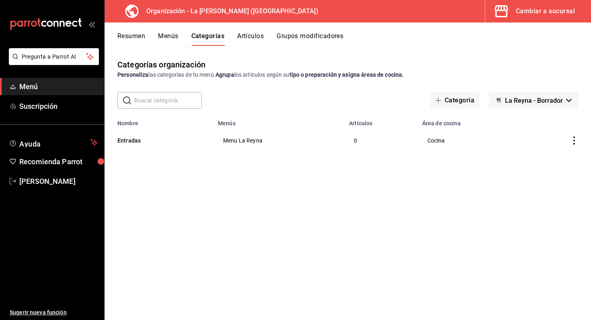
click at [256, 35] on button "Artículos" at bounding box center [250, 39] width 27 height 14
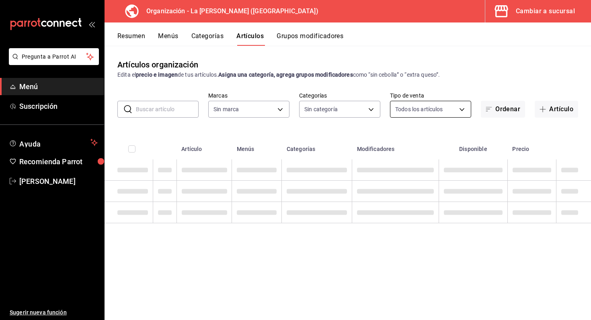
type input "21e8f741-d7e9-4a52-ba38-779e4aaec189"
type input "347ce20a-4a6a-41be-81b8-1d8165689a9b"
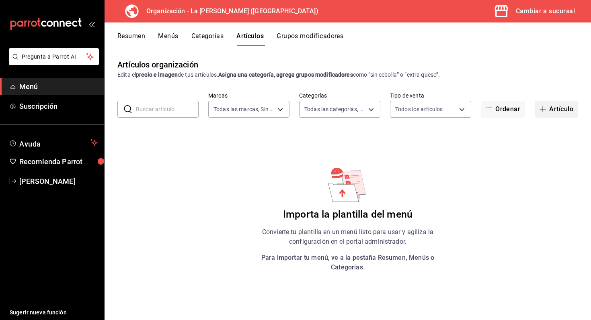
click at [552, 116] on button "Artículo" at bounding box center [555, 109] width 43 height 17
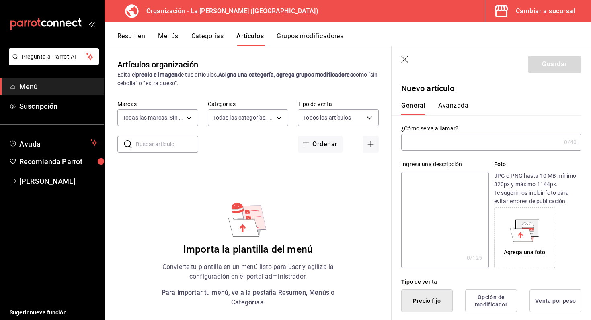
click at [454, 139] on input "text" at bounding box center [480, 142] width 159 height 16
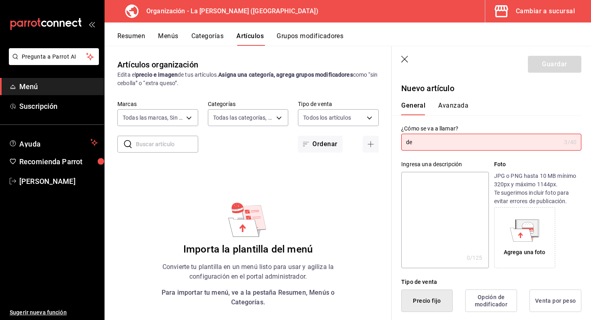
type input "d"
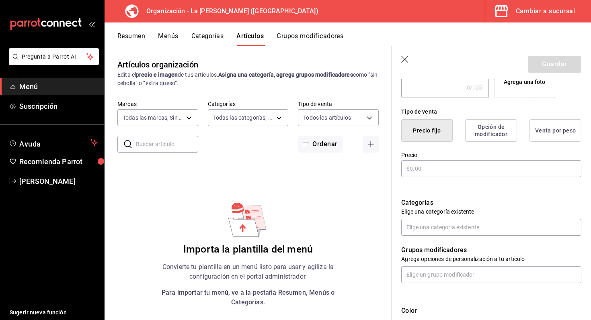
scroll to position [175, 0]
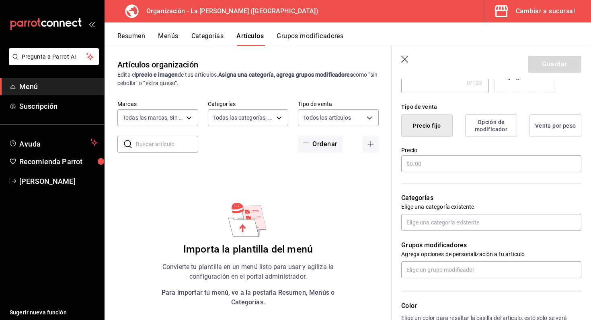
type input "orden dedos de queso"
click at [488, 169] on input "text" at bounding box center [491, 163] width 180 height 17
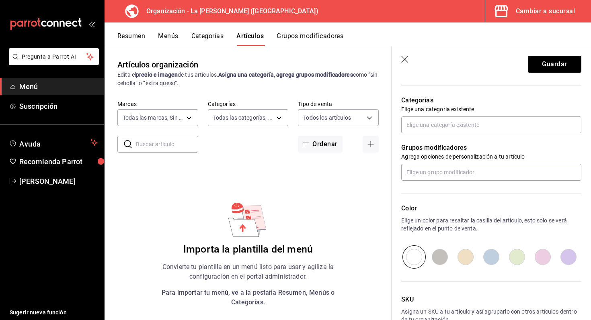
scroll to position [290, 0]
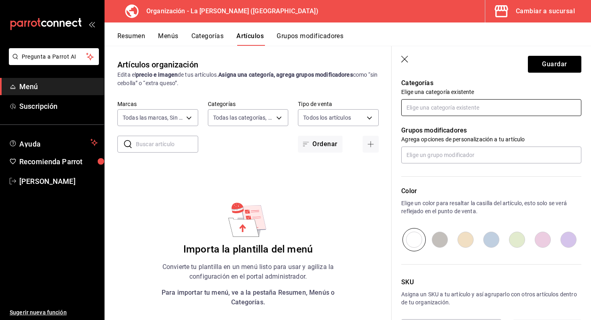
type input "$95.00"
click at [454, 108] on input "text" at bounding box center [491, 107] width 180 height 17
click at [444, 127] on li "Entradas" at bounding box center [491, 125] width 180 height 13
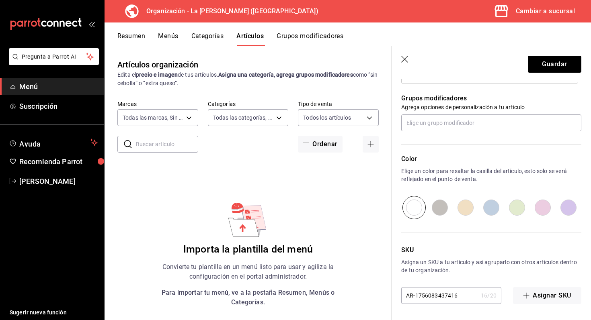
scroll to position [0, 0]
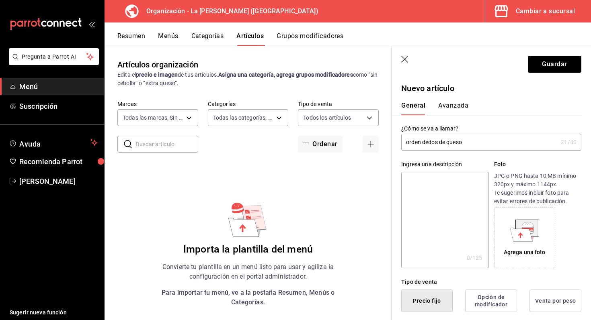
click at [446, 104] on button "Avanzada" at bounding box center [453, 109] width 30 height 14
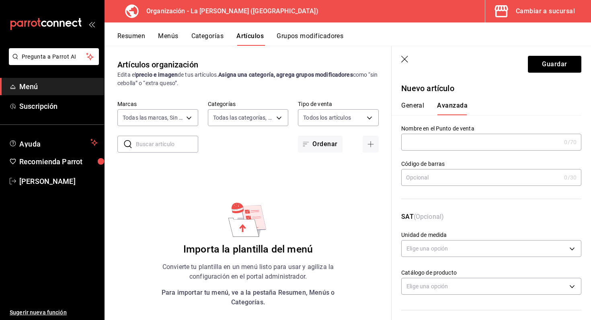
scroll to position [247, 0]
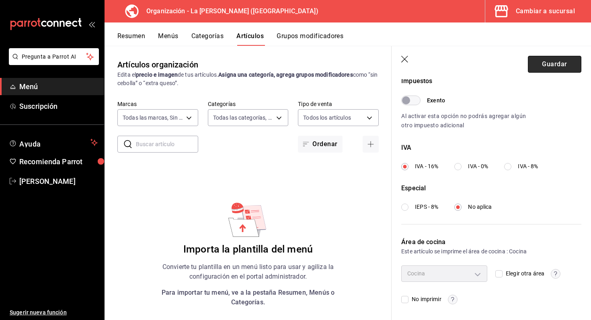
click at [544, 68] on button "Guardar" at bounding box center [553, 64] width 53 height 17
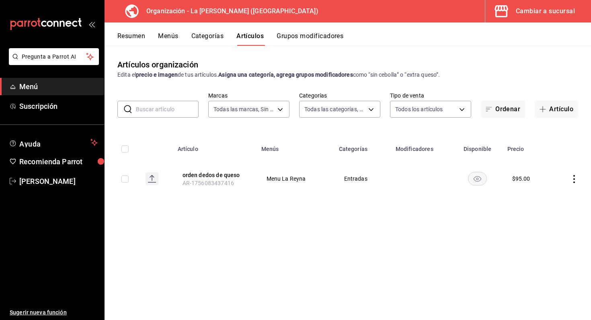
click at [150, 178] on rect at bounding box center [151, 178] width 13 height 13
click at [550, 13] on div "Cambiar a sucursal" at bounding box center [544, 11] width 59 height 11
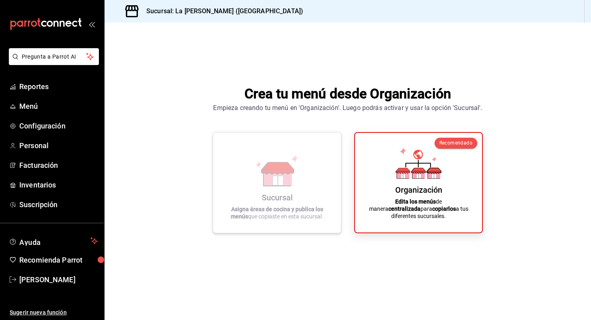
click at [312, 151] on div "Sucursal Asigna áreas de cocina y publica los menús que copiaste en esta sucurs…" at bounding box center [277, 183] width 108 height 88
click at [295, 167] on icon at bounding box center [277, 170] width 46 height 31
click at [320, 174] on div "Sucursal Asigna áreas de cocina y publica los menús que copiaste en esta sucurs…" at bounding box center [277, 183] width 108 height 88
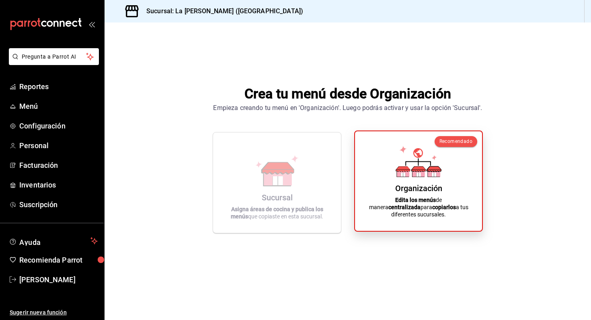
click at [387, 147] on div "Organización Edita los menús de manera centralizada para copiarlos a tus difere…" at bounding box center [418, 181] width 108 height 87
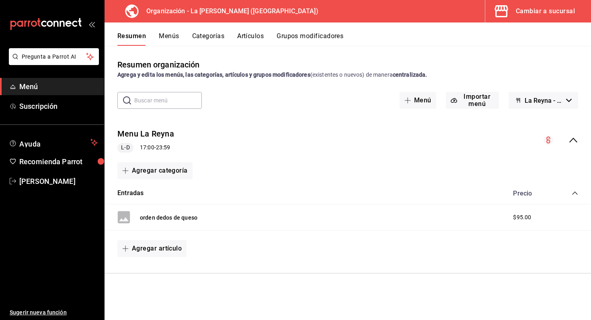
click at [575, 191] on icon "collapse-category-row" at bounding box center [574, 193] width 6 height 6
click at [572, 136] on icon "collapse-menu-row" at bounding box center [573, 140] width 10 height 10
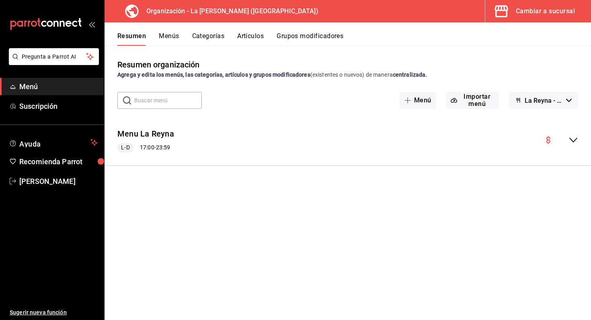
click at [572, 136] on icon "collapse-menu-row" at bounding box center [573, 140] width 10 height 10
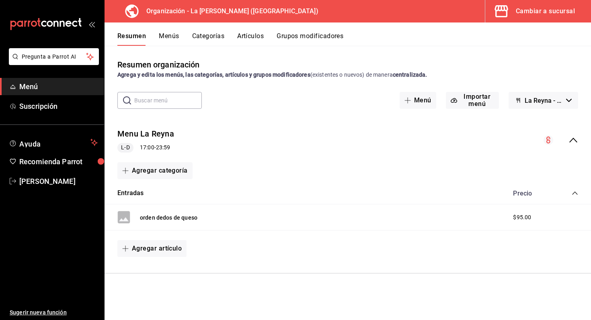
click at [546, 140] on icon "collapse-menu-row" at bounding box center [548, 140] width 4 height 7
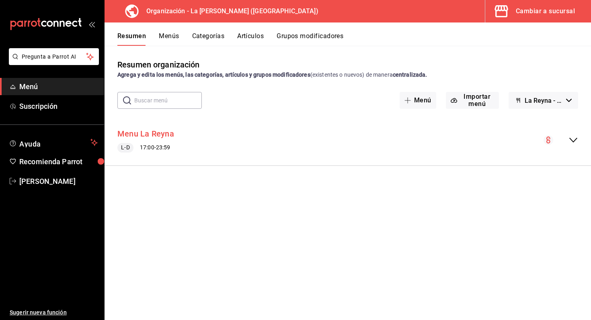
click at [139, 134] on button "Menu La Reyna" at bounding box center [145, 134] width 57 height 12
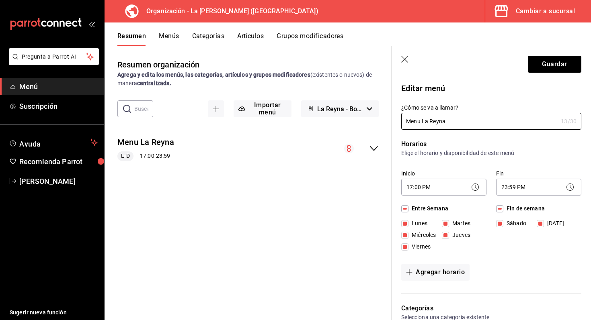
click at [166, 37] on button "Menús" at bounding box center [169, 39] width 20 height 14
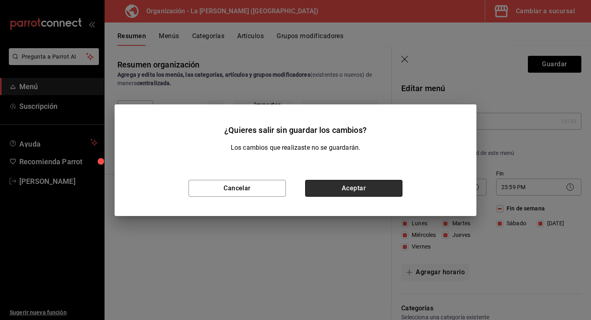
click at [343, 184] on button "Aceptar" at bounding box center [353, 188] width 97 height 17
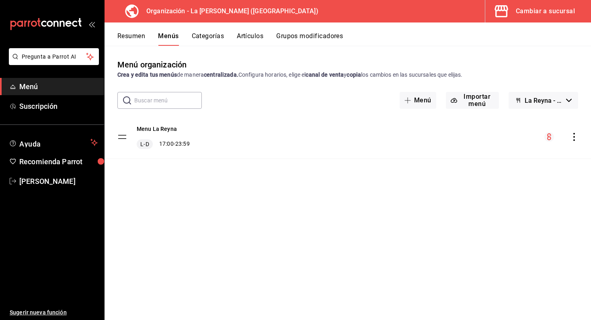
click at [564, 98] on button "La Reyna - Borrador" at bounding box center [542, 100] width 69 height 17
click at [553, 123] on li "La Reyna - Borrador" at bounding box center [543, 121] width 70 height 19
click at [576, 137] on icon "actions" at bounding box center [574, 137] width 8 height 8
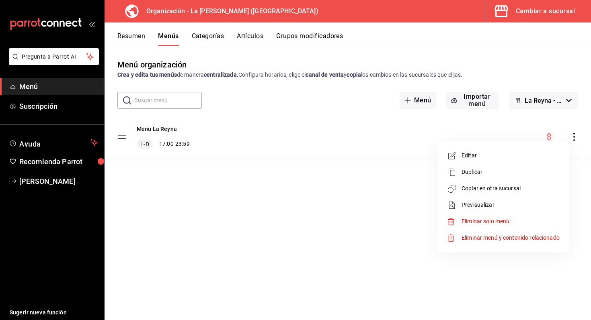
click at [524, 182] on li "Copiar en otra sucursal" at bounding box center [502, 188] width 125 height 16
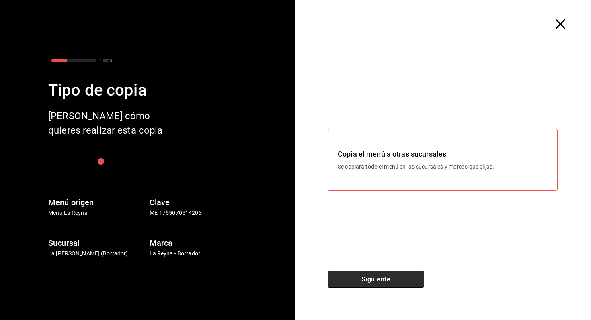
click at [391, 279] on button "Siguiente" at bounding box center [375, 279] width 96 height 17
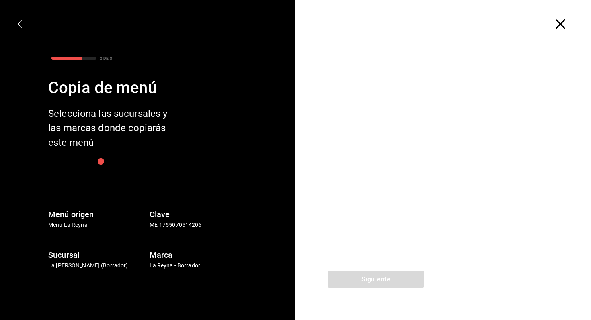
click at [170, 146] on div "Selecciona las sucursales y las marcas donde copiarás este menú" at bounding box center [112, 127] width 129 height 43
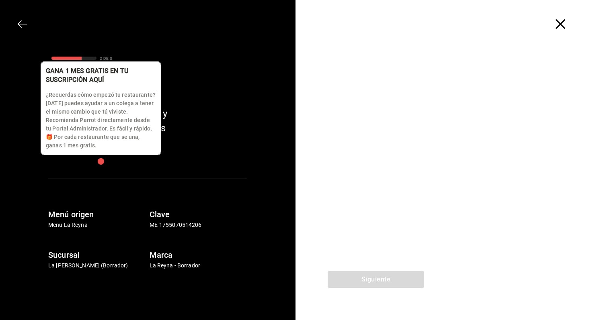
click at [98, 161] on div "button" at bounding box center [100, 161] width 11 height 11
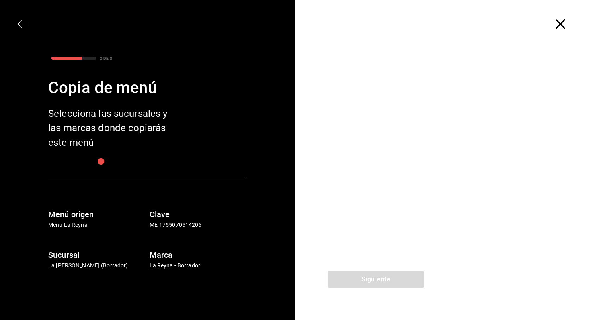
click at [372, 283] on div "Siguiente" at bounding box center [375, 295] width 161 height 49
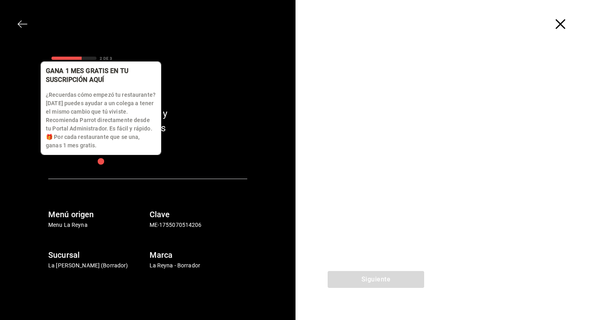
click at [98, 164] on div "button" at bounding box center [100, 161] width 8 height 8
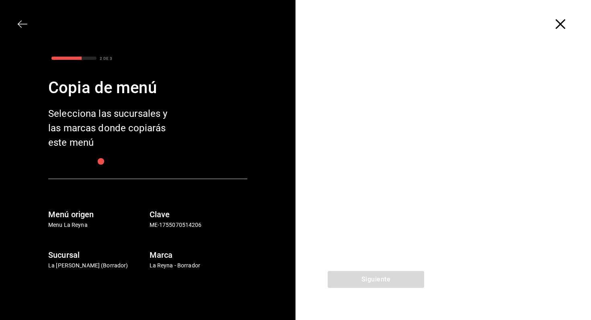
click at [246, 164] on div "2 DE 3 Copia de menú Selecciona las sucursales y las marcas donde copiarás este…" at bounding box center [147, 161] width 257 height 217
click at [75, 216] on h6 "Menú origen" at bounding box center [97, 214] width 98 height 13
click at [177, 253] on h6 "Marca" at bounding box center [198, 255] width 98 height 13
click at [565, 25] on span "button" at bounding box center [564, 24] width 14 height 10
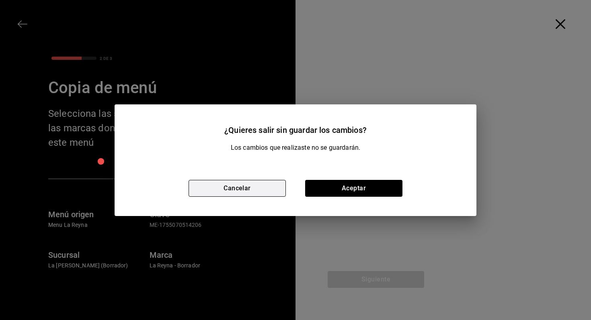
click at [257, 185] on button "Cancelar" at bounding box center [236, 188] width 97 height 17
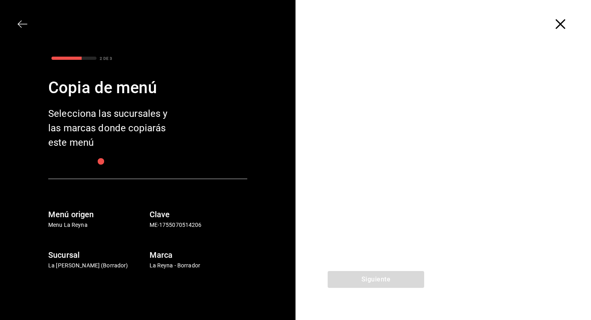
click at [359, 237] on div at bounding box center [442, 159] width 295 height 223
click at [562, 25] on icon "button" at bounding box center [560, 24] width 10 height 10
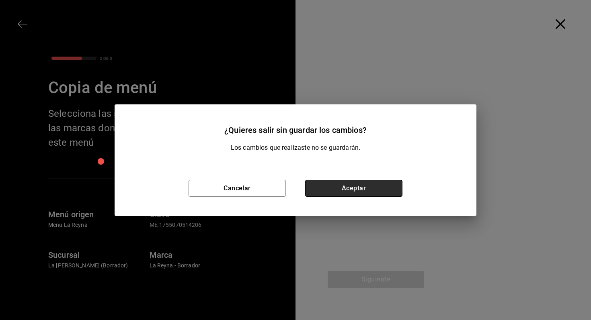
click at [378, 196] on button "Aceptar" at bounding box center [353, 188] width 97 height 17
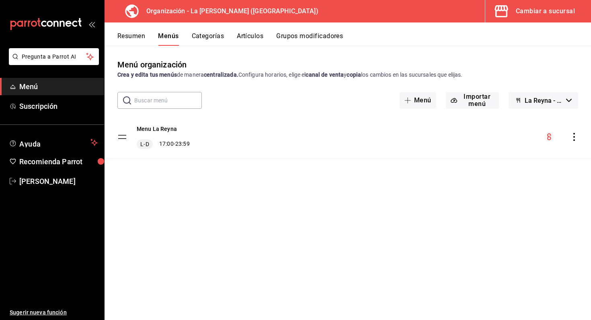
click at [527, 2] on button "Cambiar a sucursal" at bounding box center [534, 11] width 99 height 22
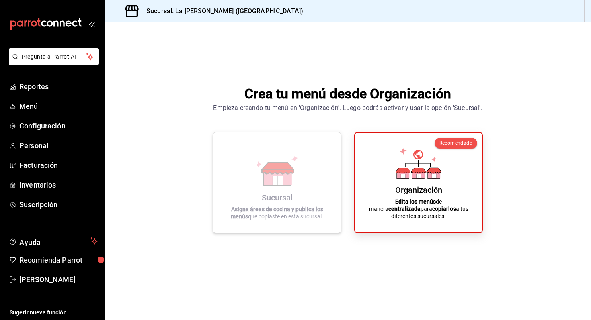
click at [284, 173] on icon at bounding box center [278, 176] width 28 height 17
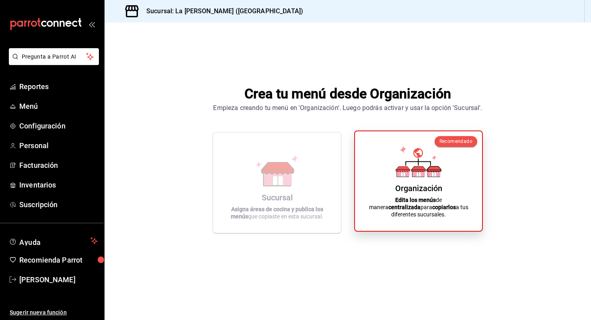
click at [360, 151] on div "Recomendado Organización Edita los menús de manera centralizada para copiarlos …" at bounding box center [418, 181] width 129 height 101
